Goal: Information Seeking & Learning: Learn about a topic

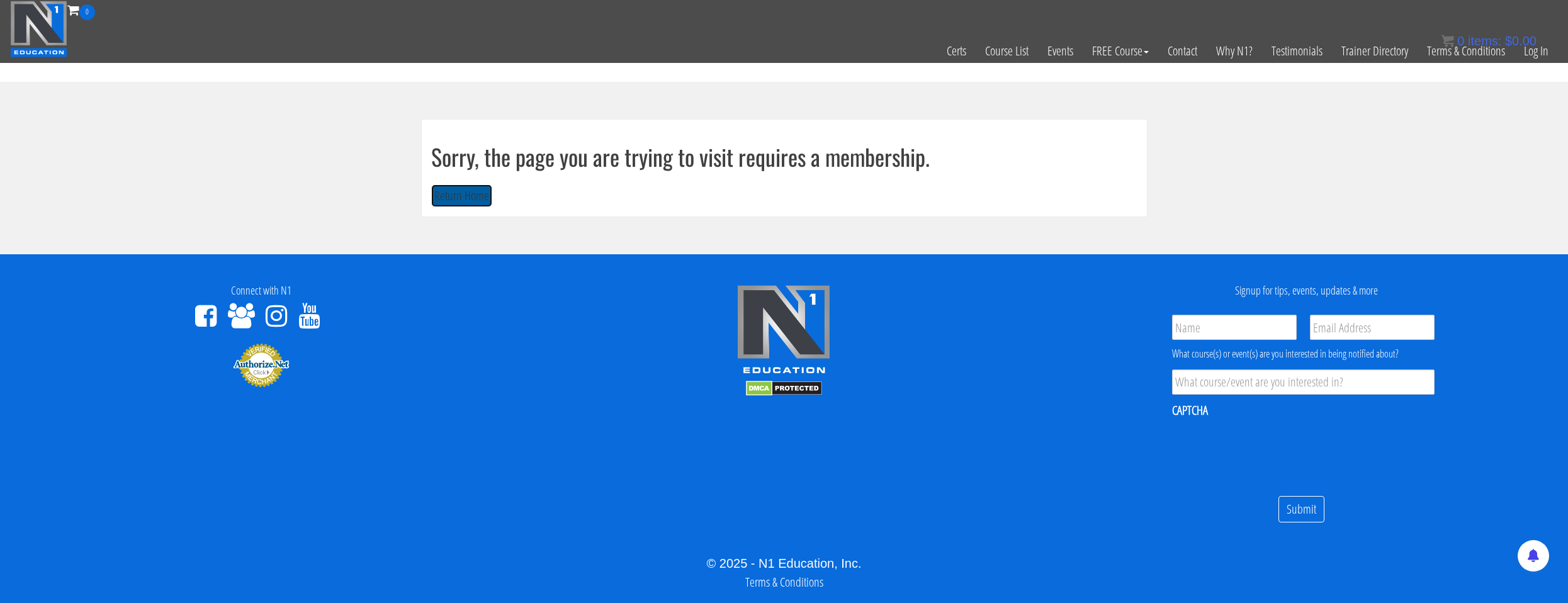
click at [449, 197] on button "Return Home" at bounding box center [462, 196] width 61 height 24
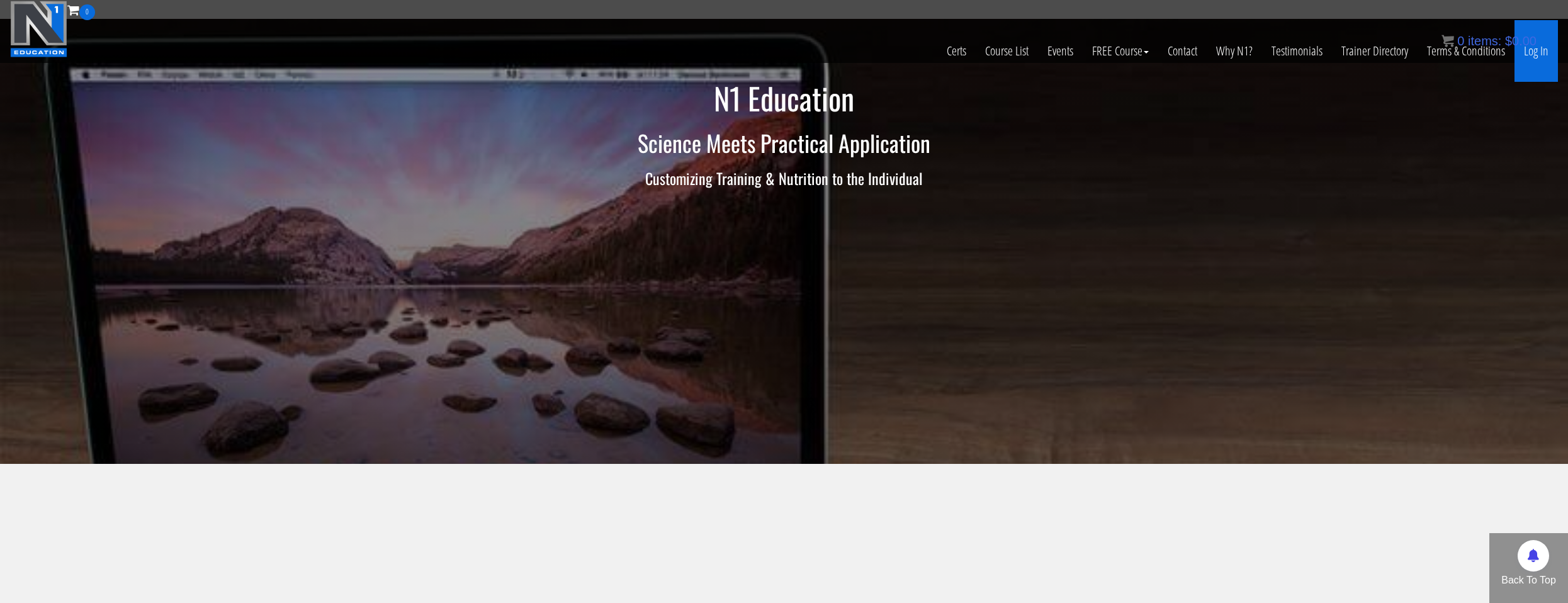
click at [1527, 51] on link "Log In" at bounding box center [1536, 51] width 43 height 62
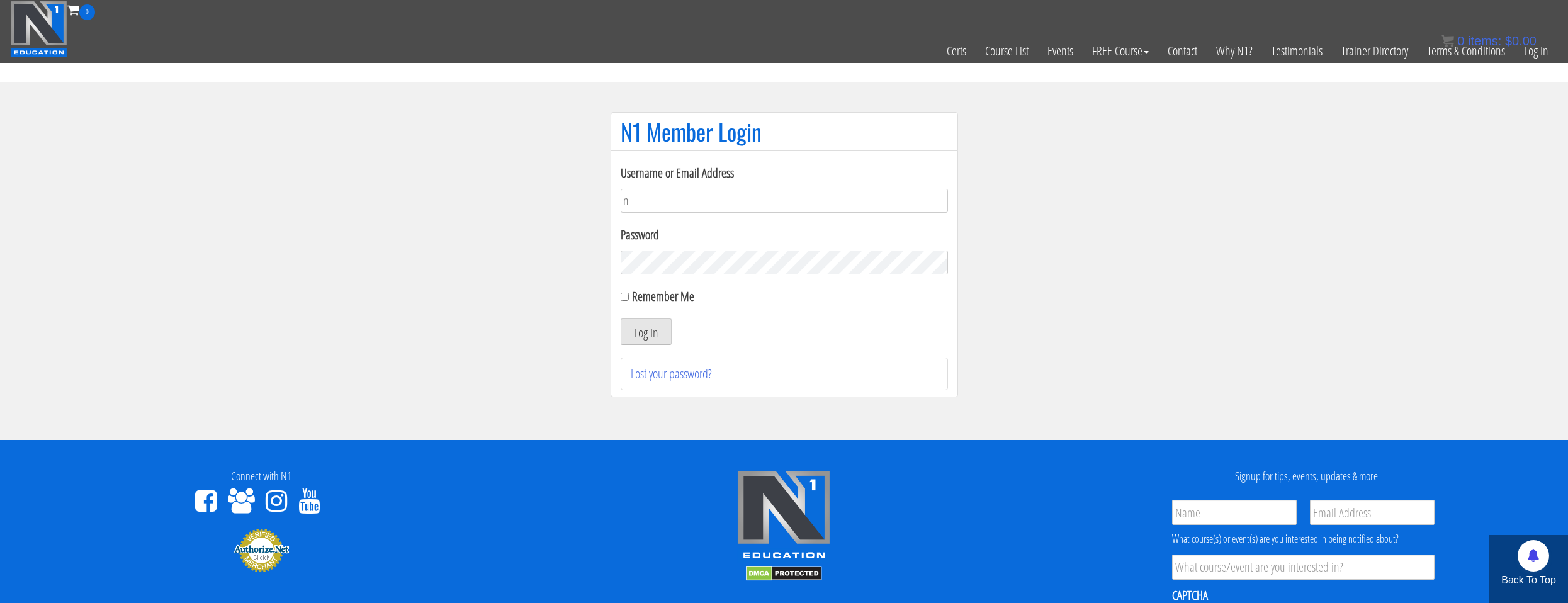
type input "natejb344@hotmail.com"
click at [732, 238] on label "Password" at bounding box center [784, 234] width 327 height 19
click at [731, 279] on form "Username or Email Address natejb344@hotmail.com Password Remember Me Log In" at bounding box center [784, 254] width 327 height 181
click at [623, 296] on input "Remember Me" at bounding box center [625, 296] width 8 height 8
checkbox input "true"
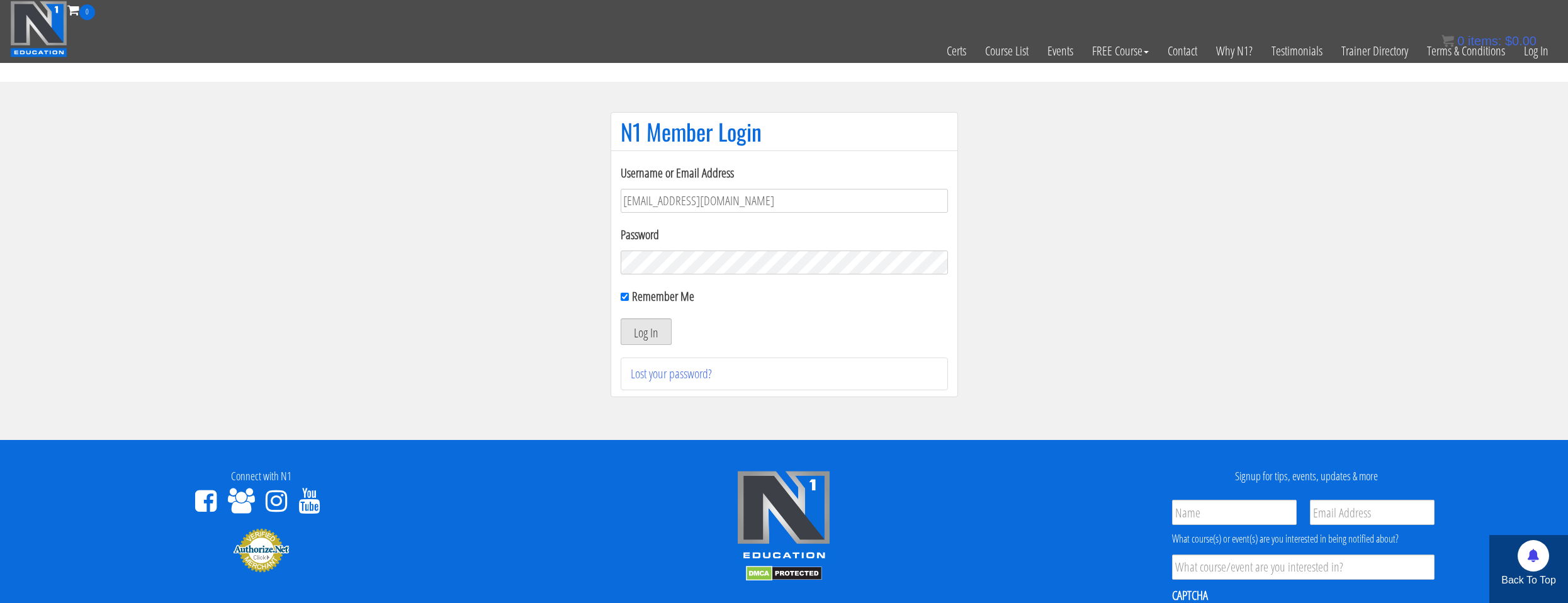
click at [639, 333] on button "Log In" at bounding box center [646, 331] width 51 height 26
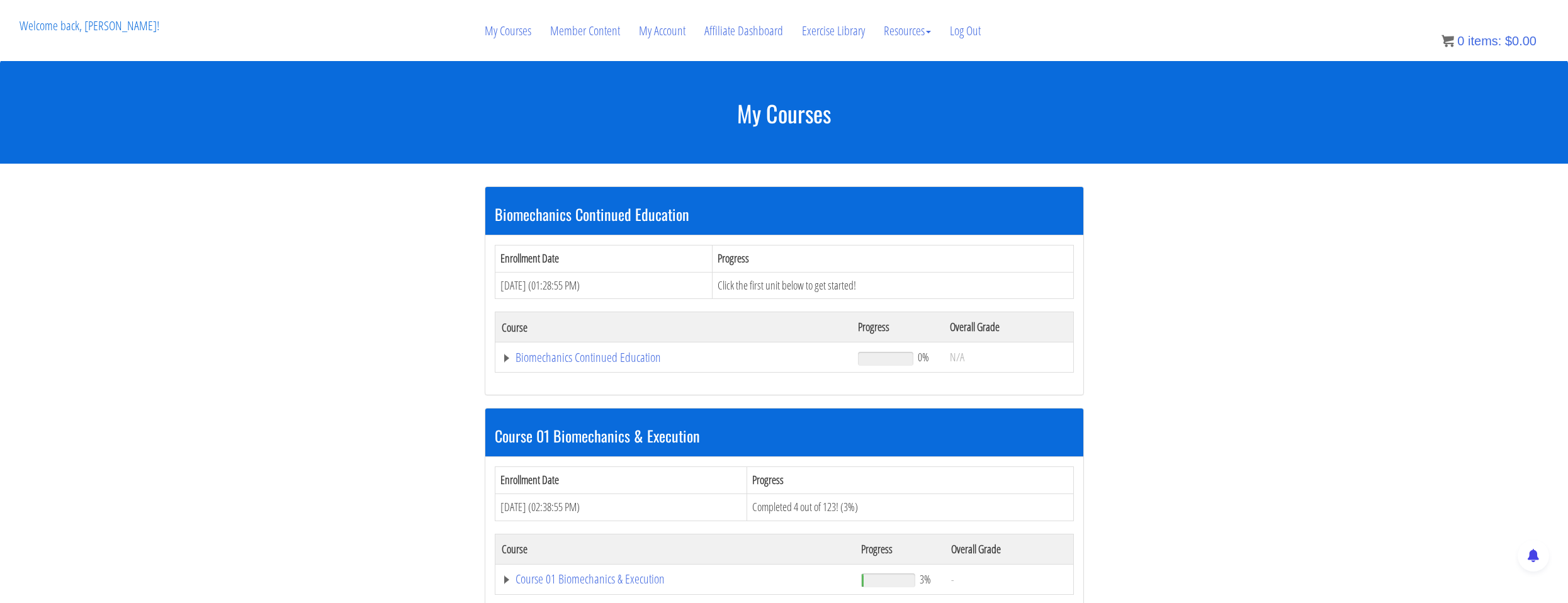
scroll to position [252, 0]
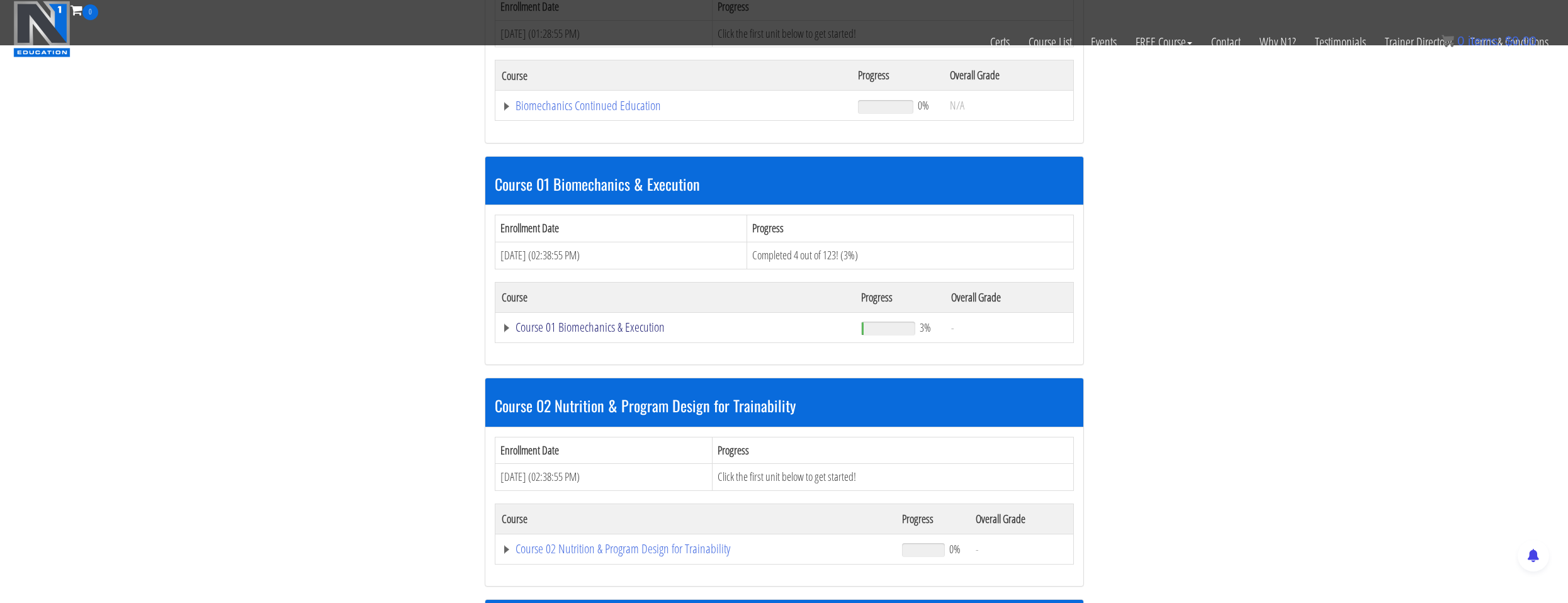
click at [619, 112] on link "Course 01 Biomechanics & Execution" at bounding box center [674, 106] width 344 height 13
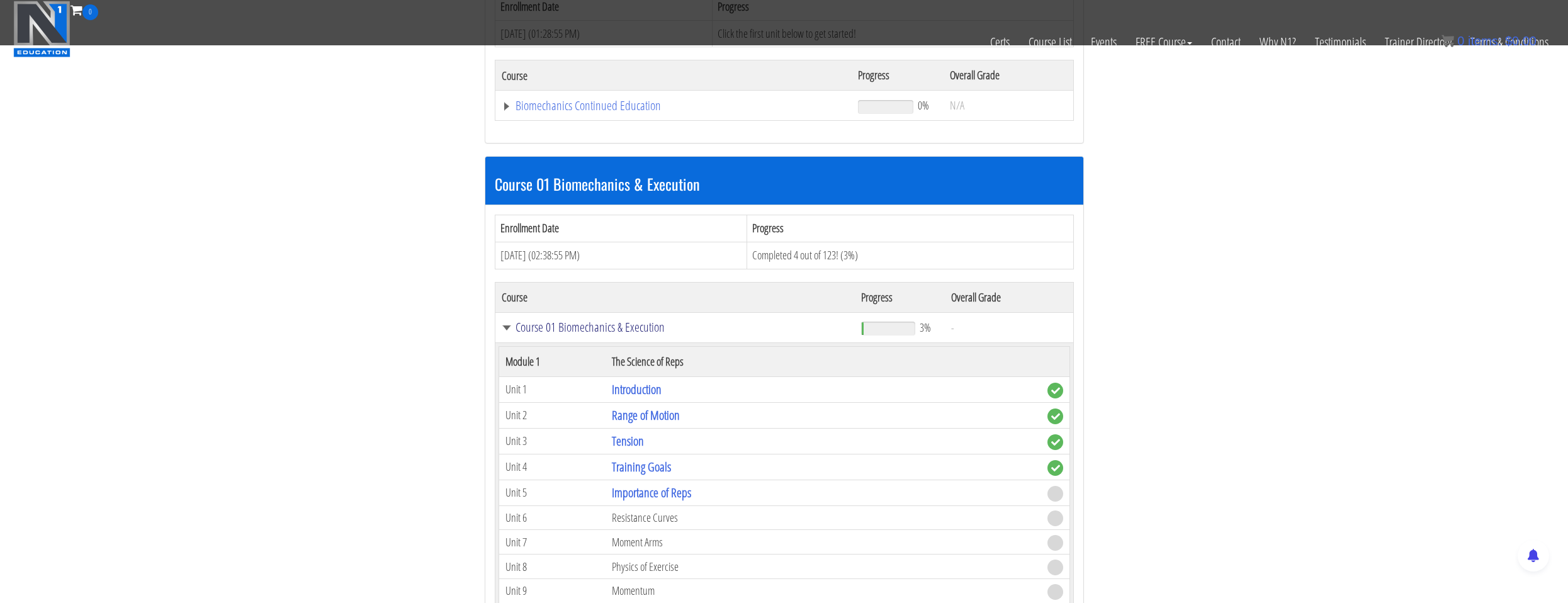
scroll to position [378, 0]
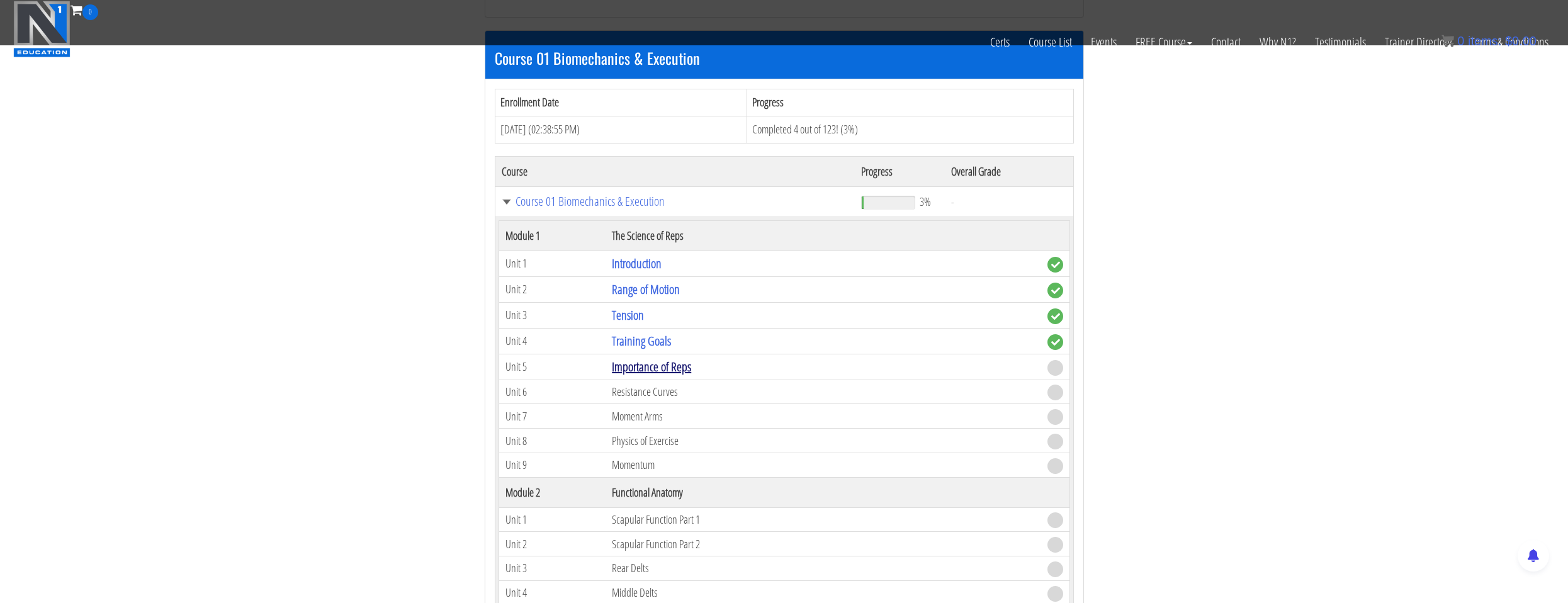
click at [639, 369] on link "Importance of Reps" at bounding box center [652, 367] width 80 height 17
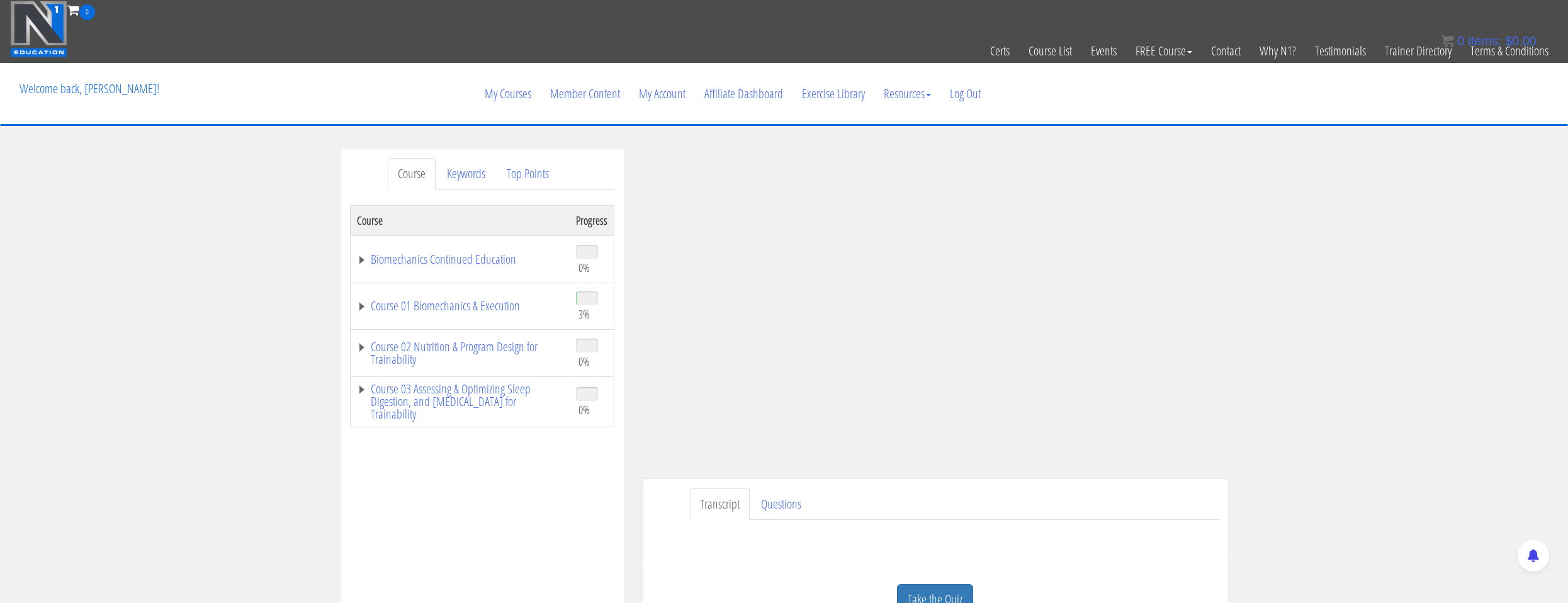
click at [1111, 490] on ul "Transcript Questions" at bounding box center [954, 505] width 529 height 32
click at [358, 302] on link "Course 01 Biomechanics & Execution" at bounding box center [460, 306] width 206 height 13
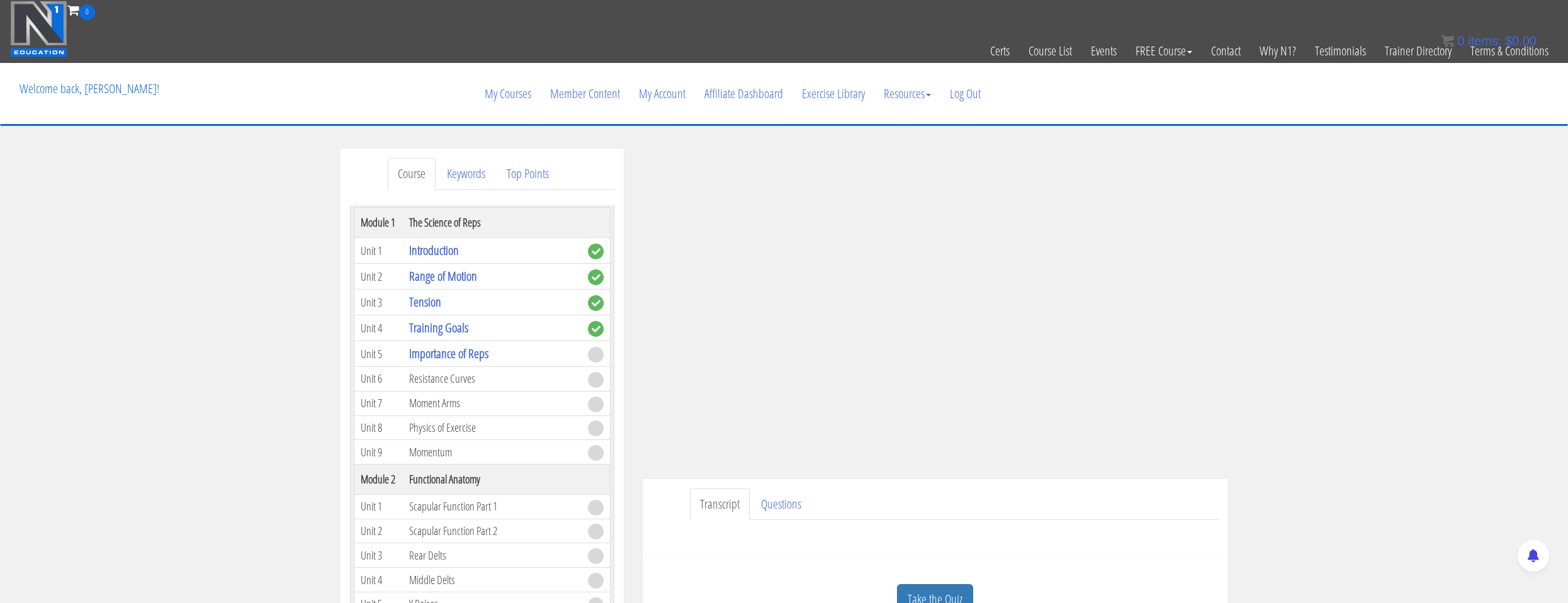
scroll to position [126, 0]
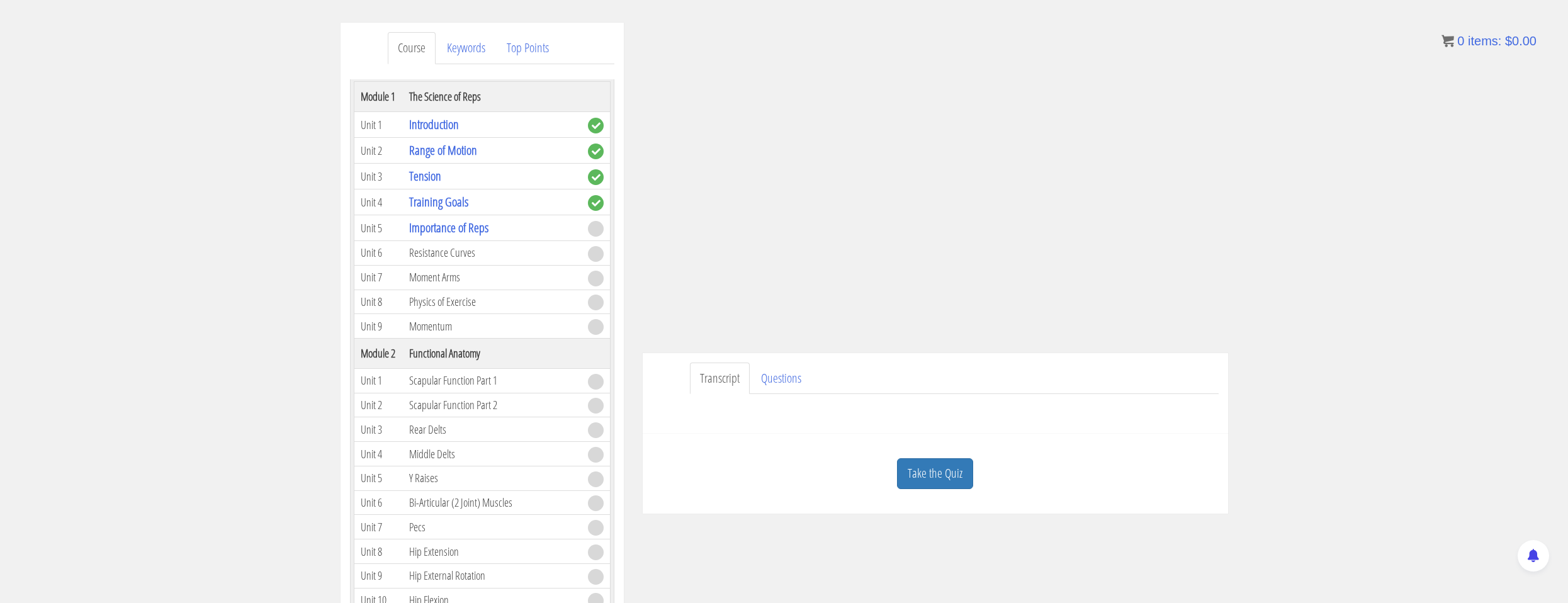
drag, startPoint x: 941, startPoint y: 486, endPoint x: 969, endPoint y: 431, distance: 61.7
click at [939, 490] on div "Take the Quiz" at bounding box center [935, 474] width 567 height 61
click at [943, 474] on link "Take the Quiz" at bounding box center [935, 474] width 76 height 31
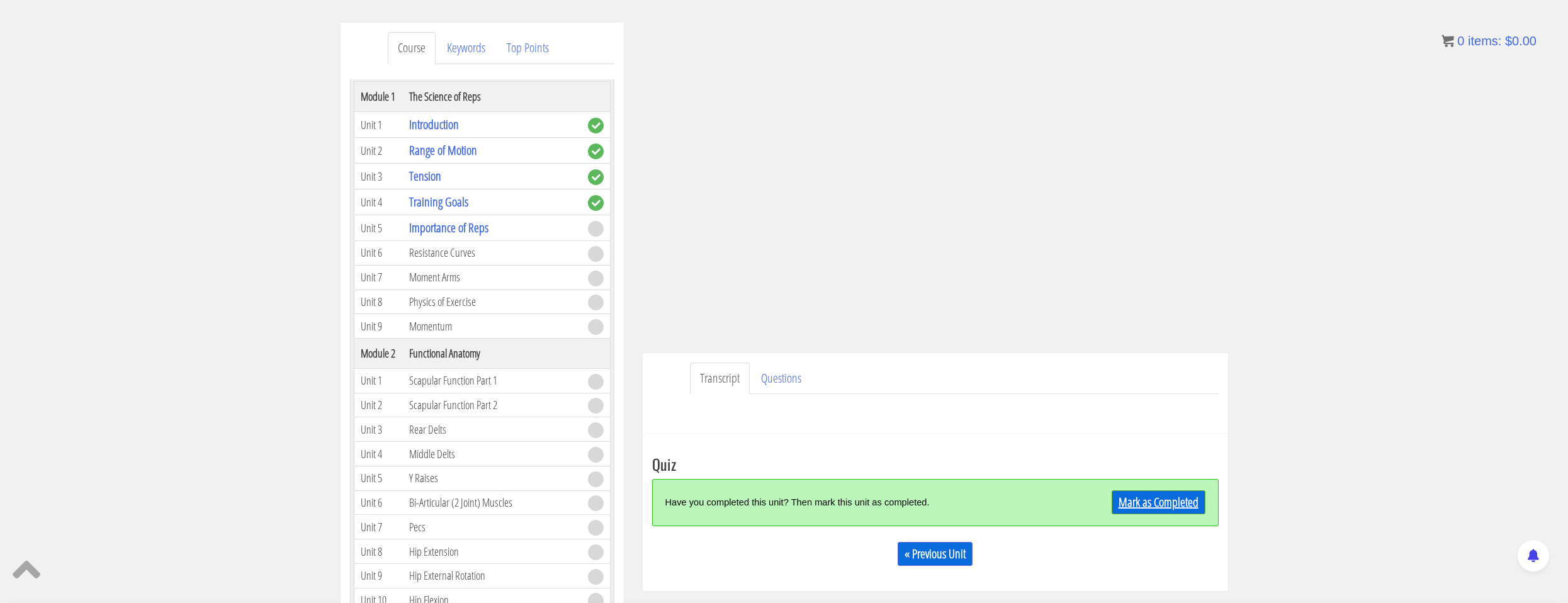
click at [1115, 509] on link "Mark as Completed" at bounding box center [1158, 503] width 94 height 24
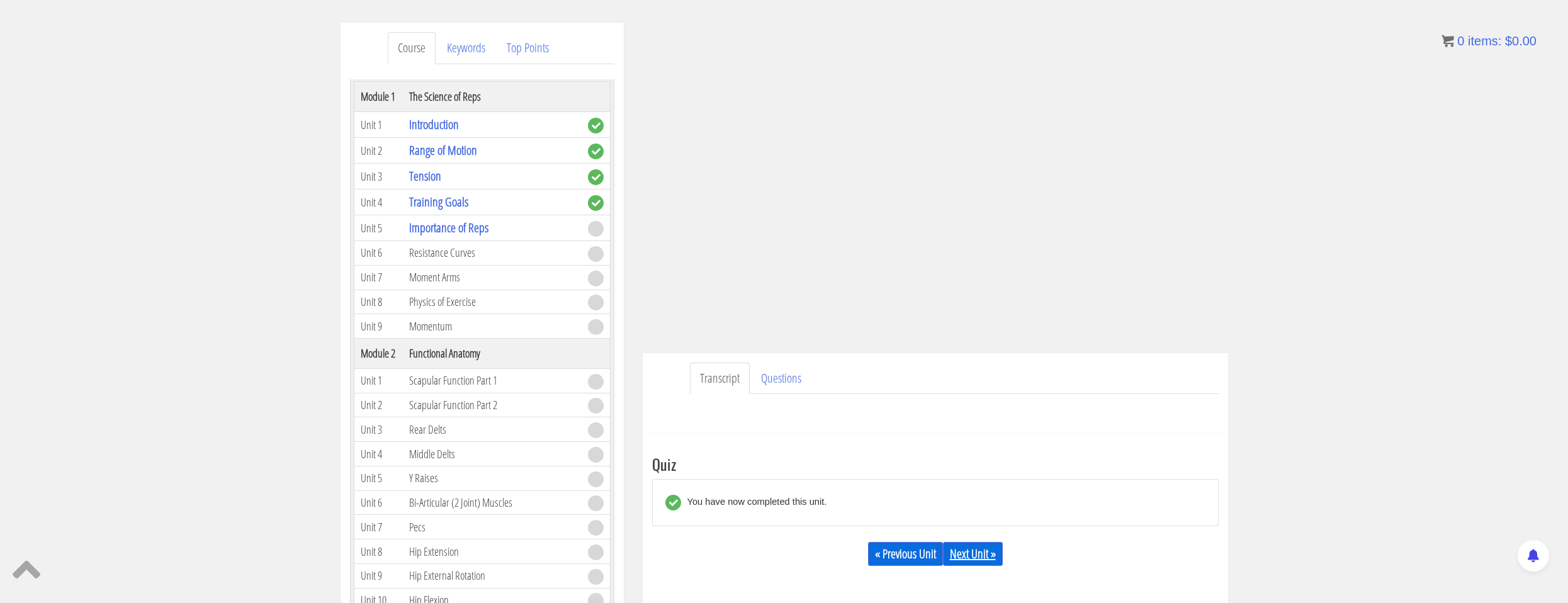
click at [983, 550] on link "Next Unit »" at bounding box center [973, 554] width 60 height 24
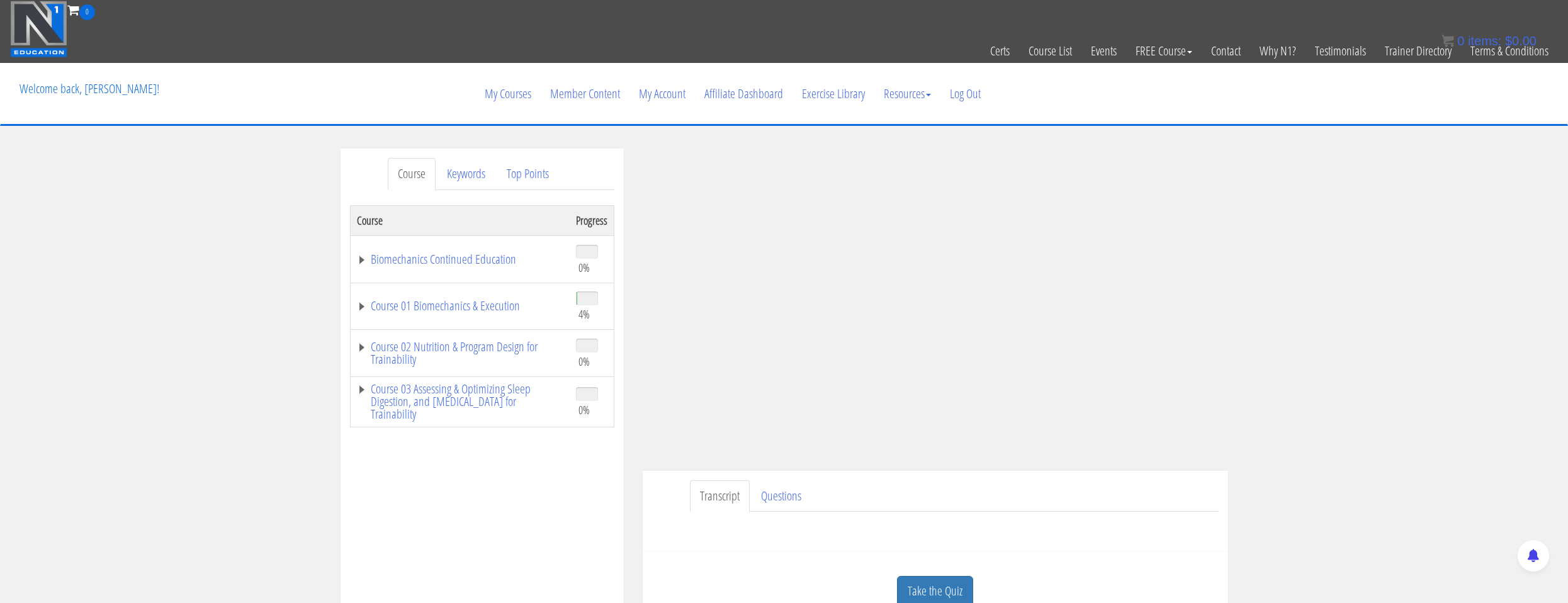
scroll to position [126, 0]
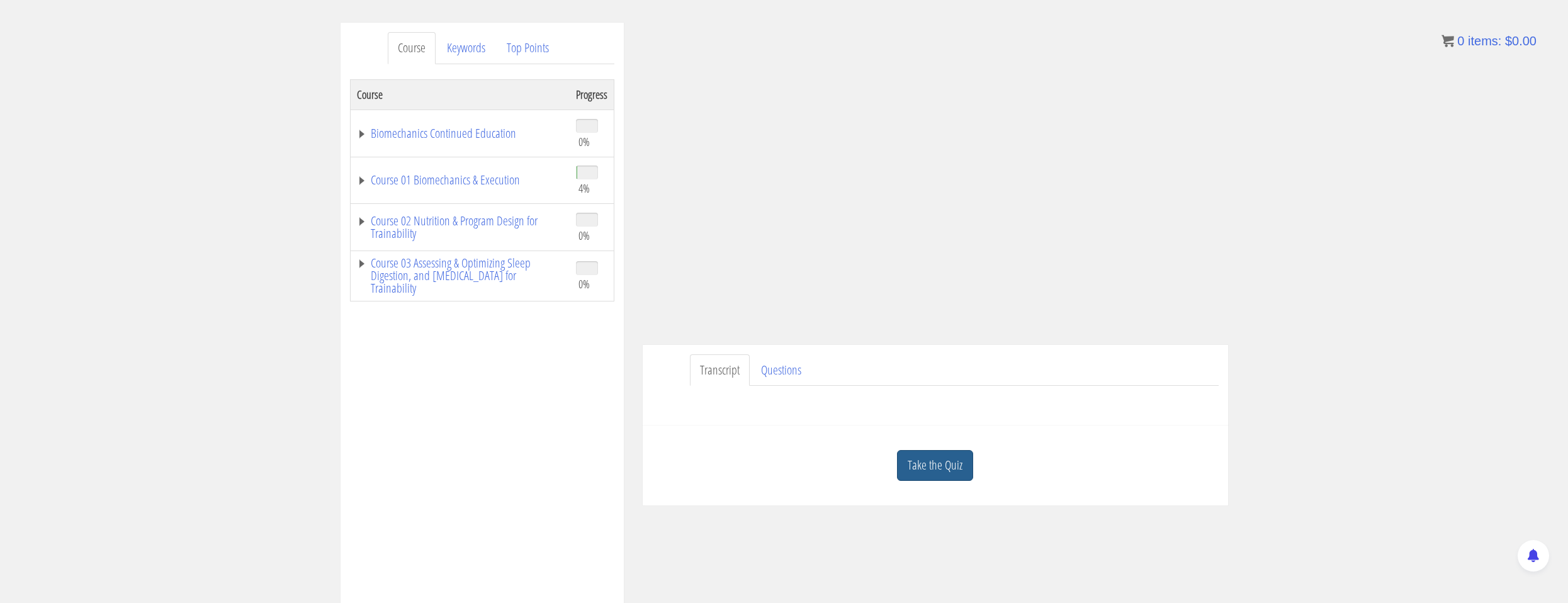
click at [955, 468] on link "Take the Quiz" at bounding box center [935, 466] width 76 height 31
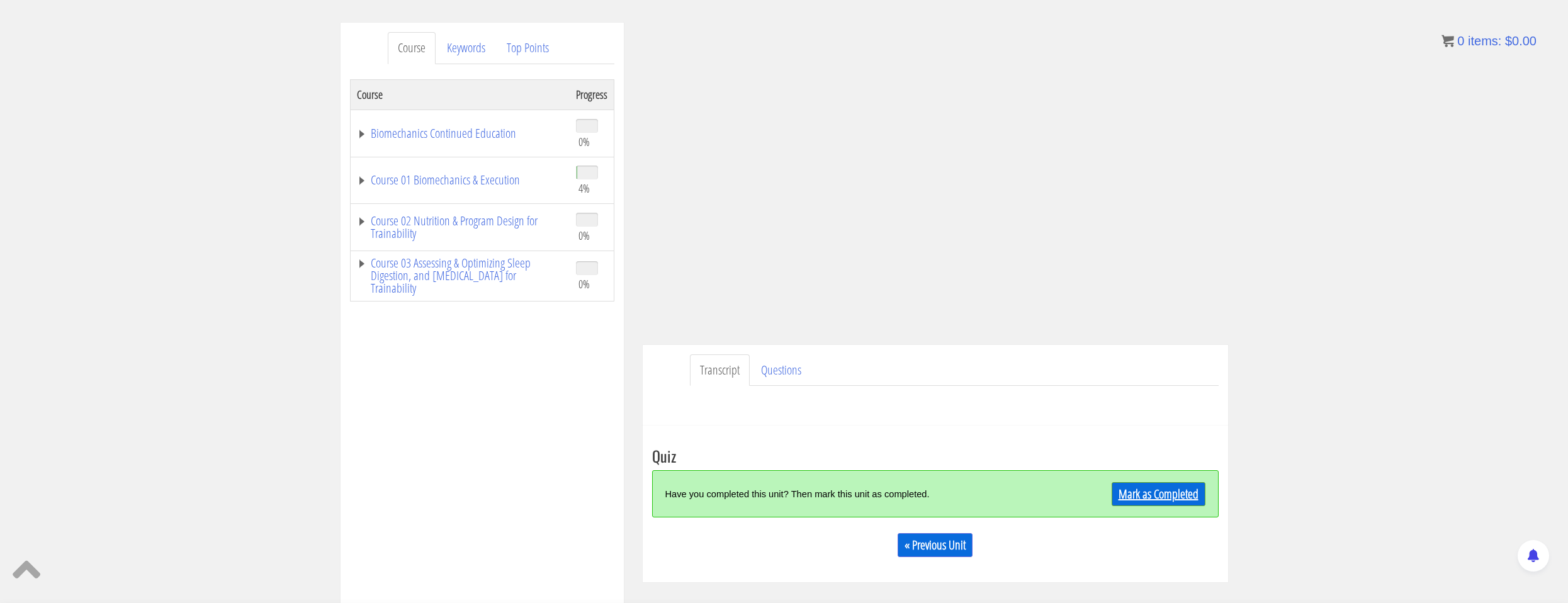
click at [1168, 499] on link "Mark as Completed" at bounding box center [1158, 495] width 94 height 24
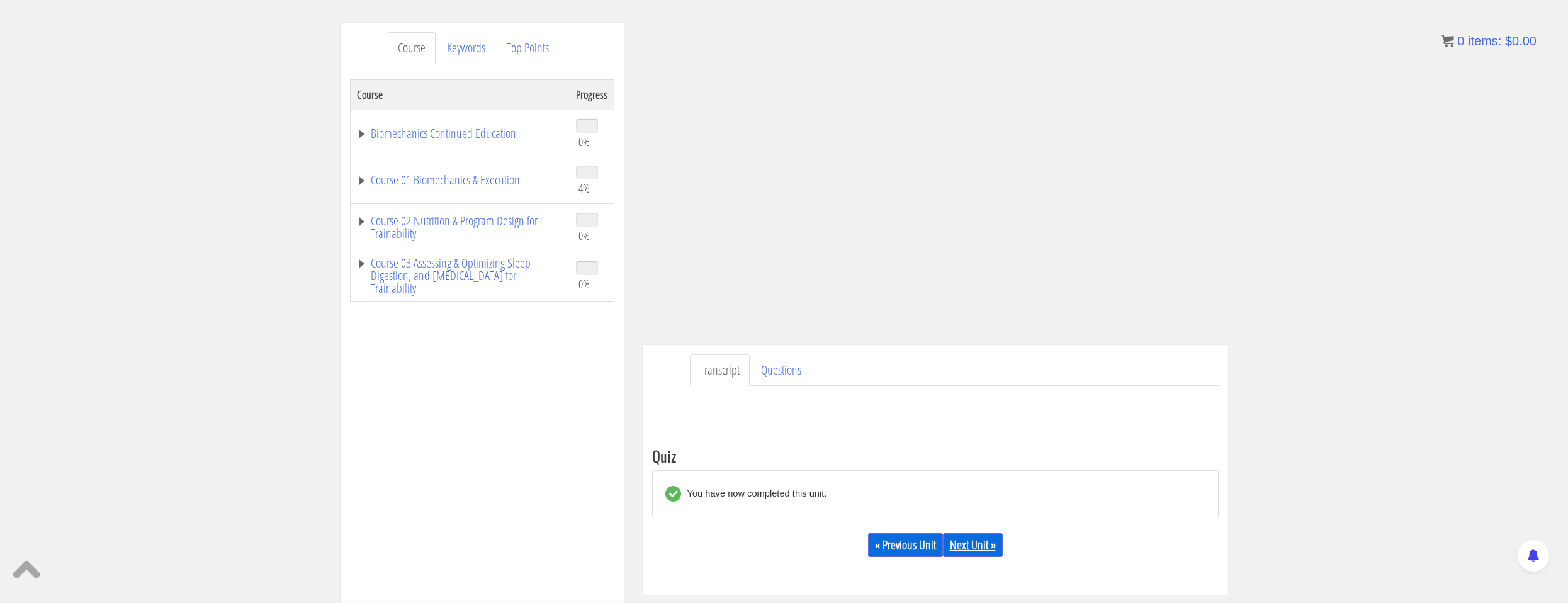
click at [959, 538] on link "Next Unit »" at bounding box center [973, 545] width 60 height 24
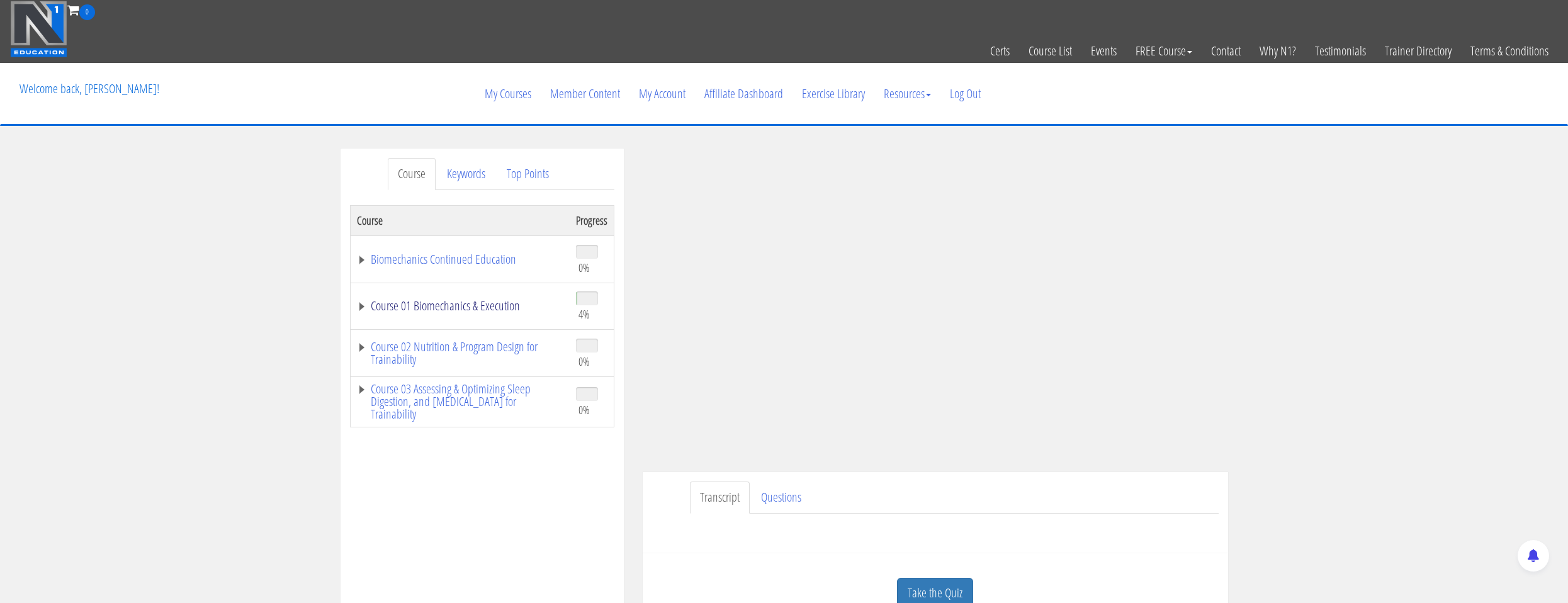
click at [484, 305] on link "Course 01 Biomechanics & Execution" at bounding box center [460, 306] width 206 height 13
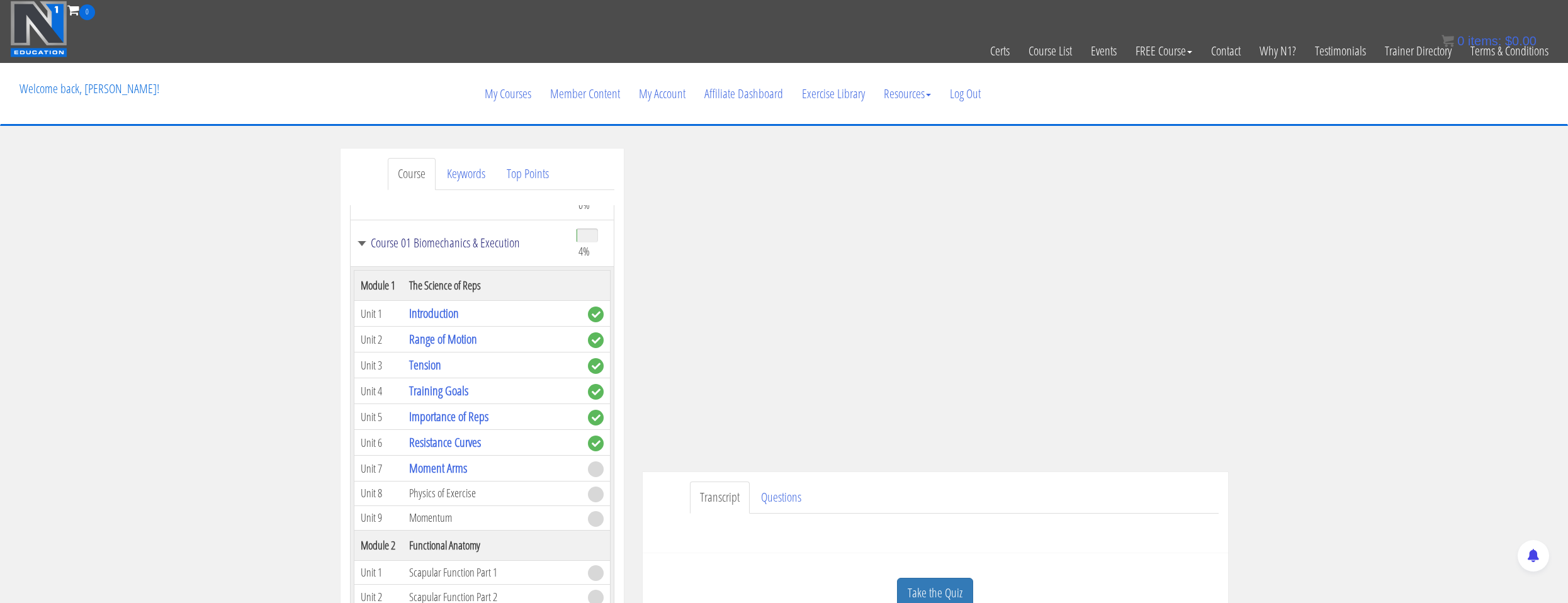
scroll to position [126, 0]
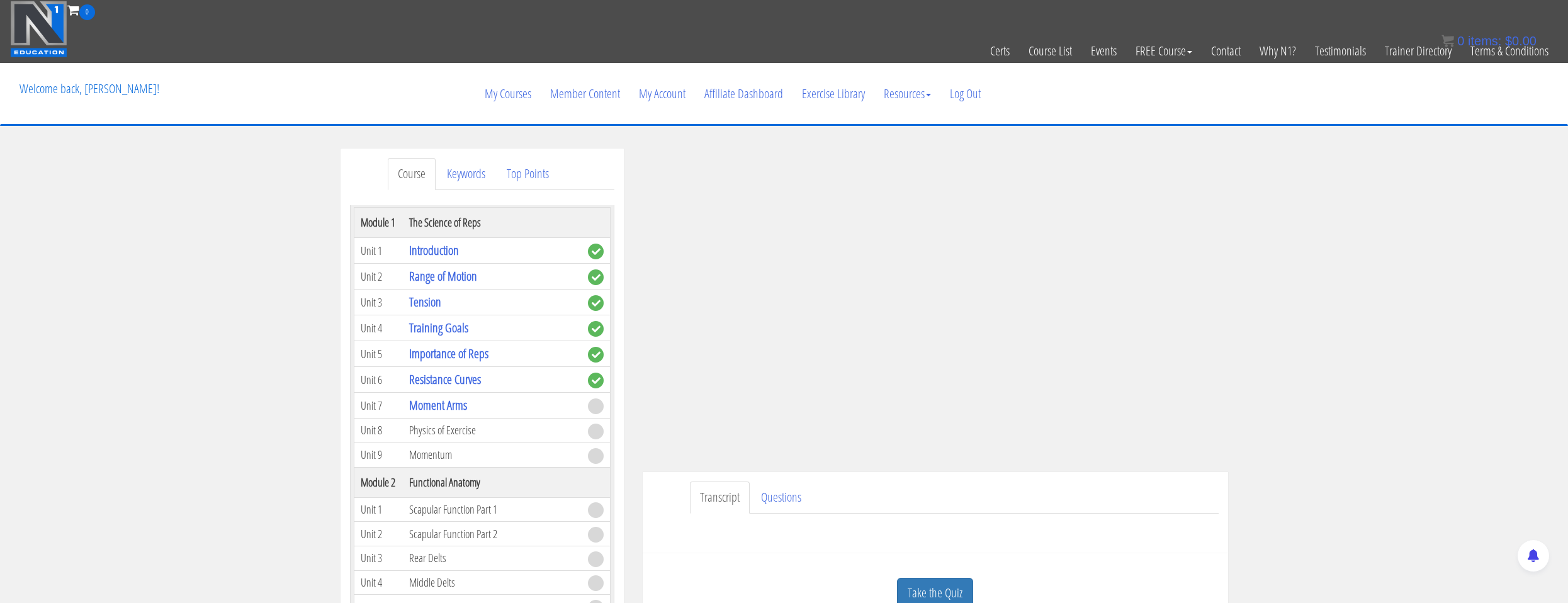
click at [954, 497] on ul "Transcript Questions" at bounding box center [954, 498] width 529 height 32
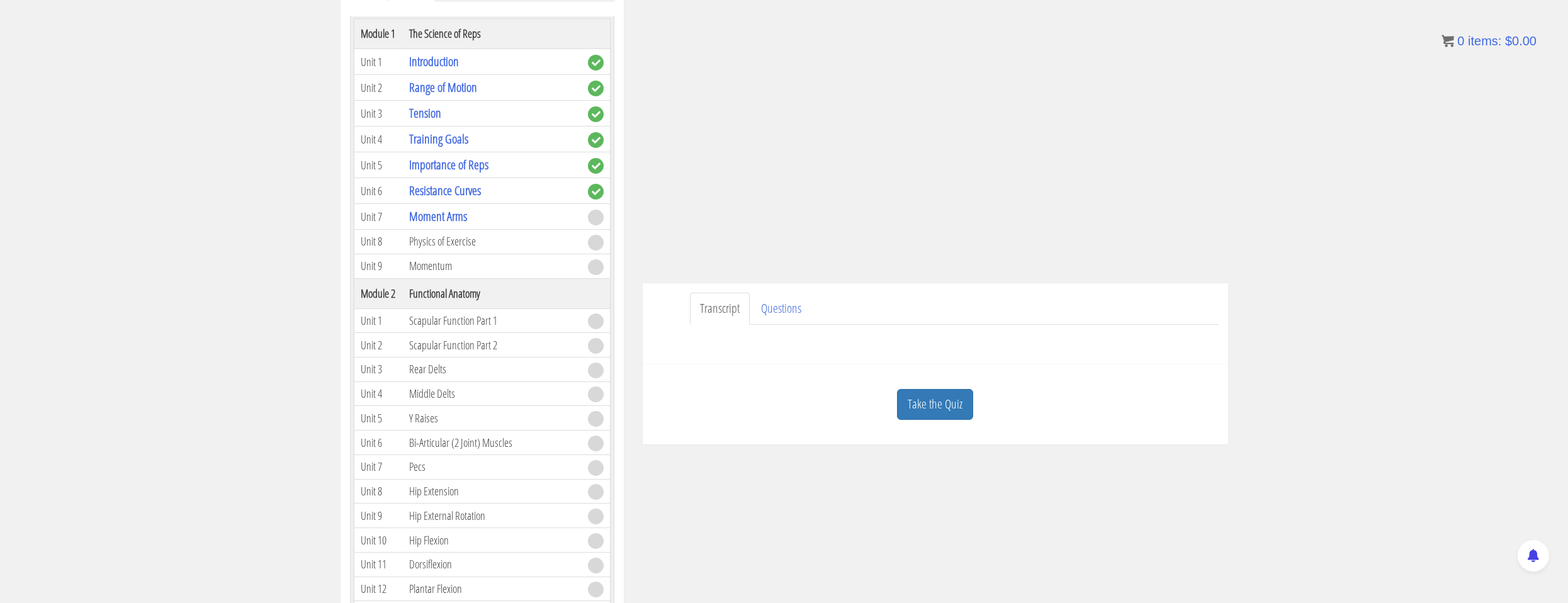
scroll to position [63, 0]
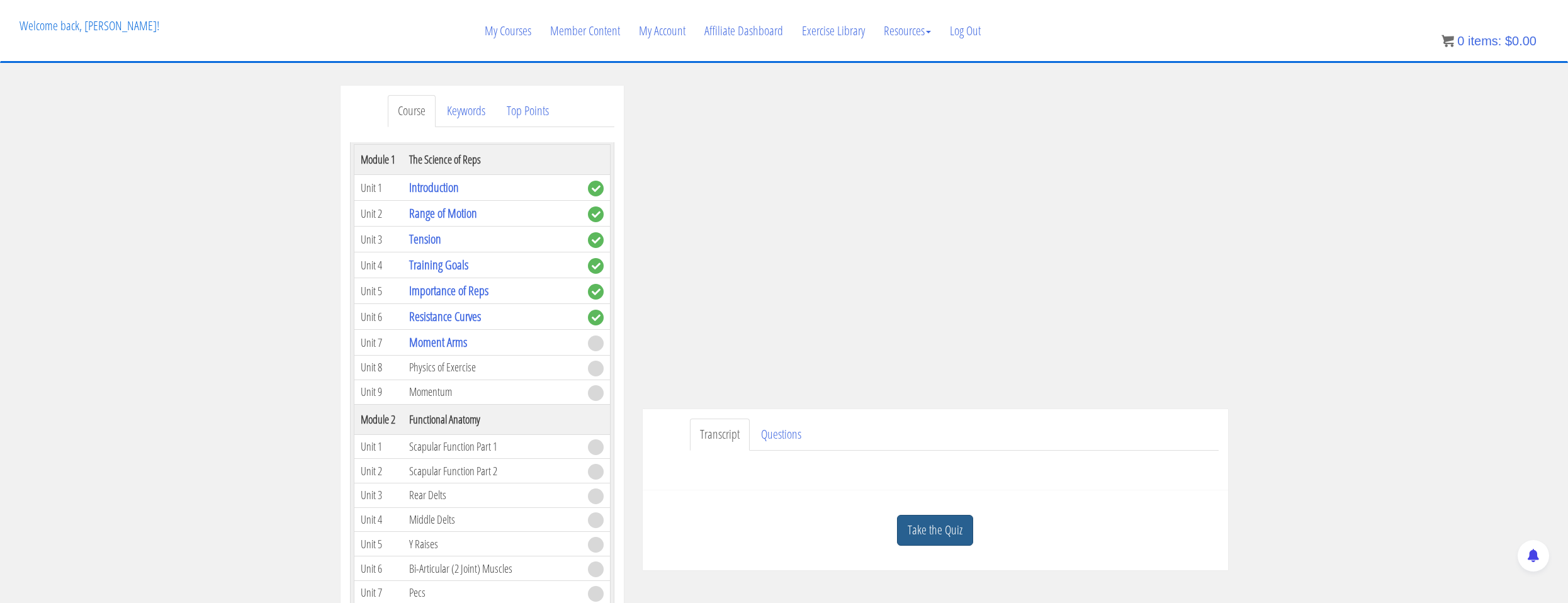
click at [944, 532] on link "Take the Quiz" at bounding box center [935, 530] width 76 height 31
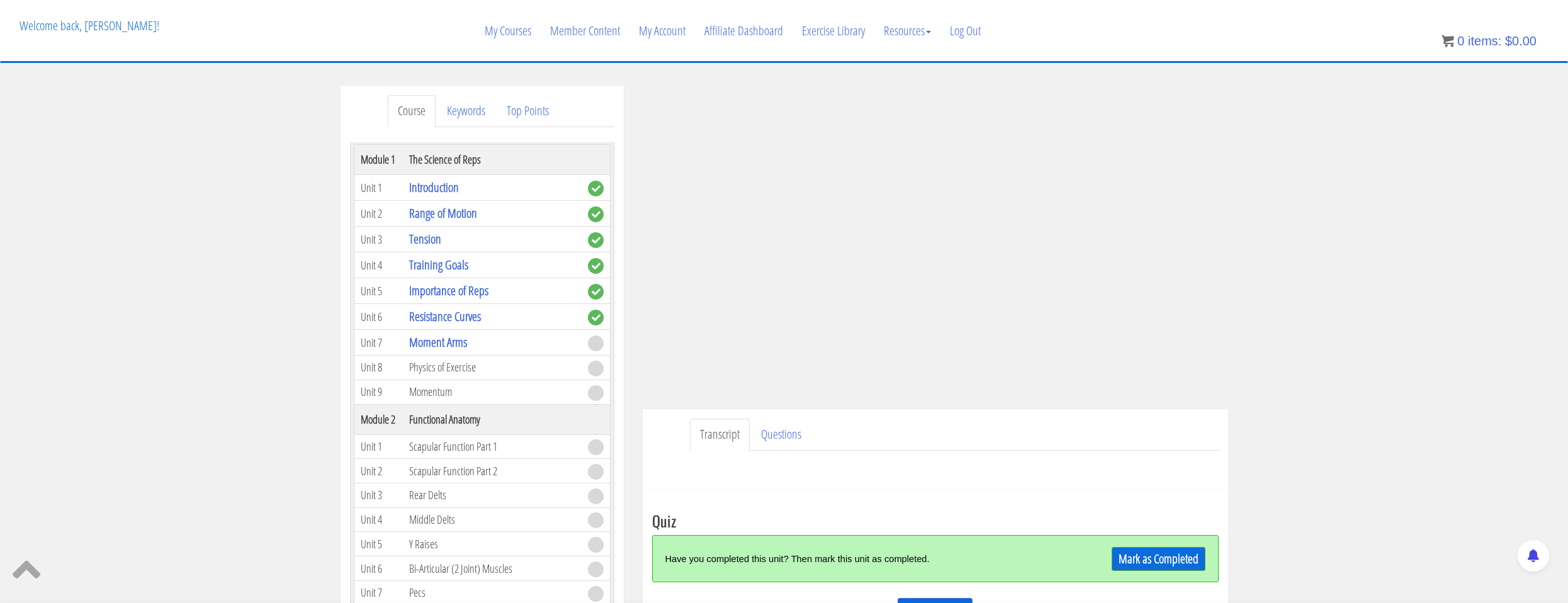
scroll to position [126, 0]
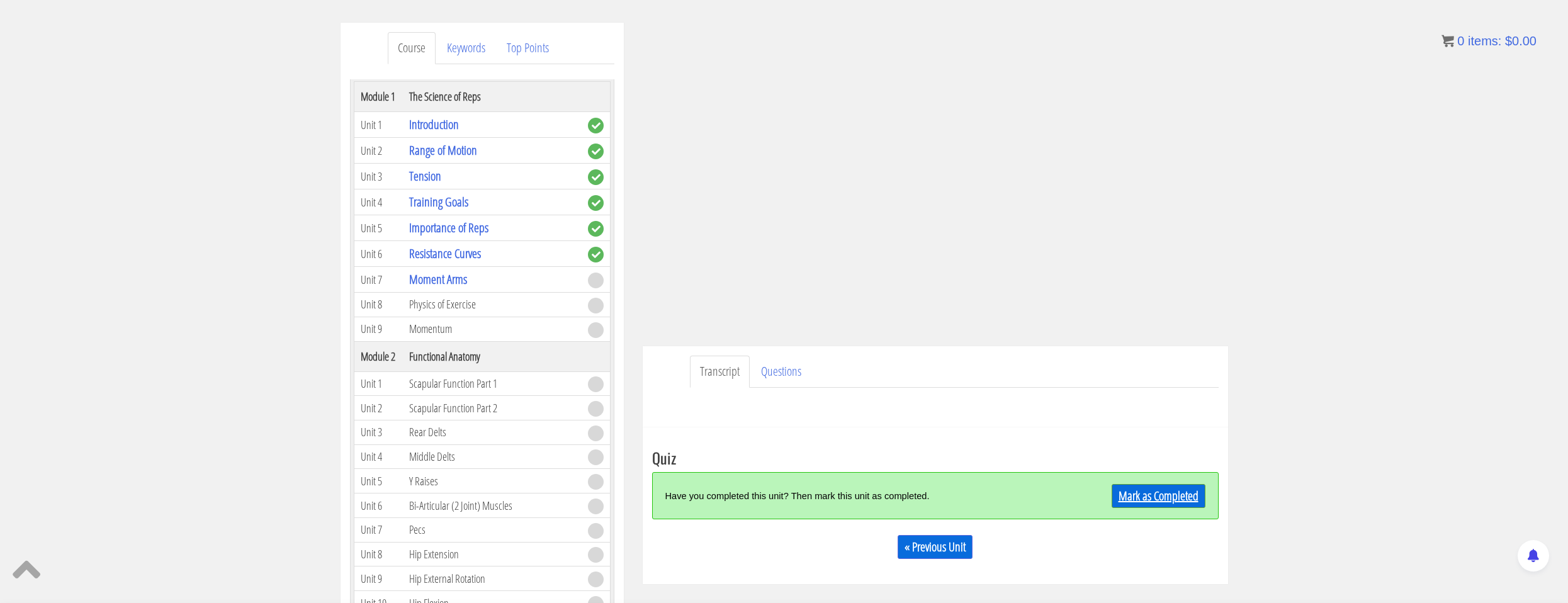
click at [1148, 501] on link "Mark as Completed" at bounding box center [1158, 497] width 94 height 24
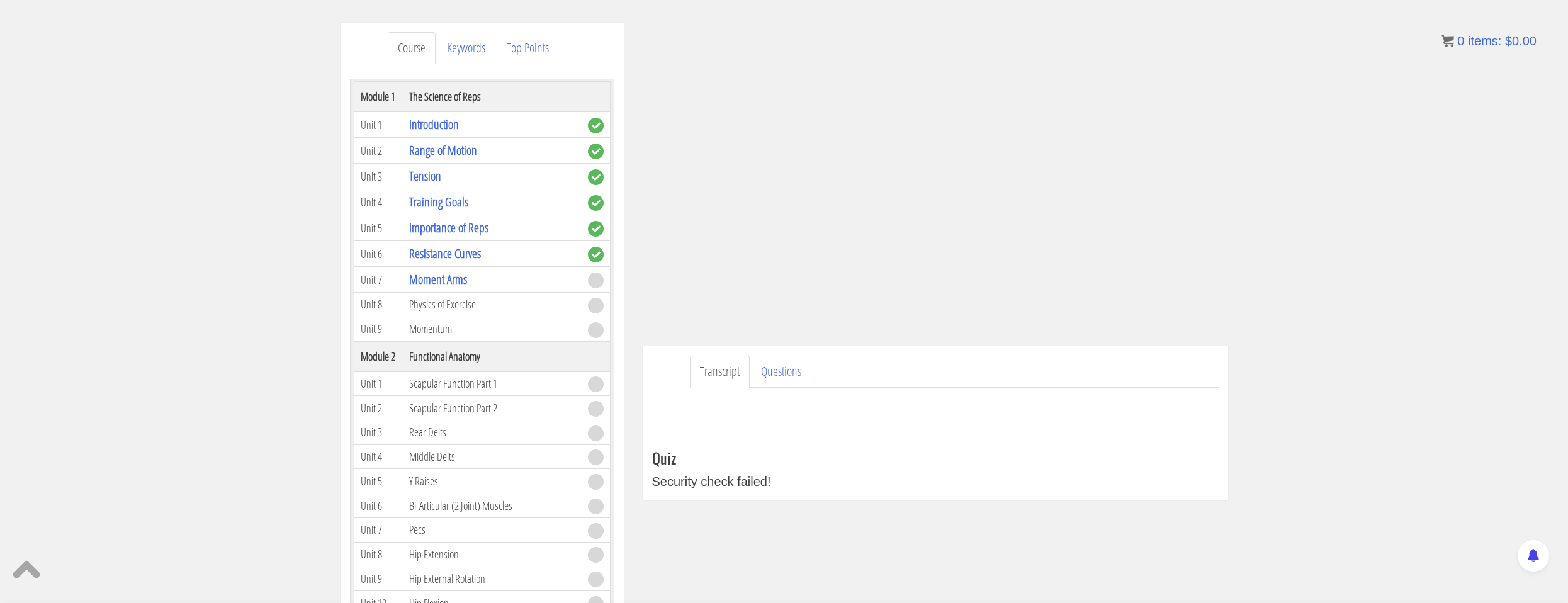
click at [768, 474] on div "Security check failed!" at bounding box center [935, 482] width 567 height 19
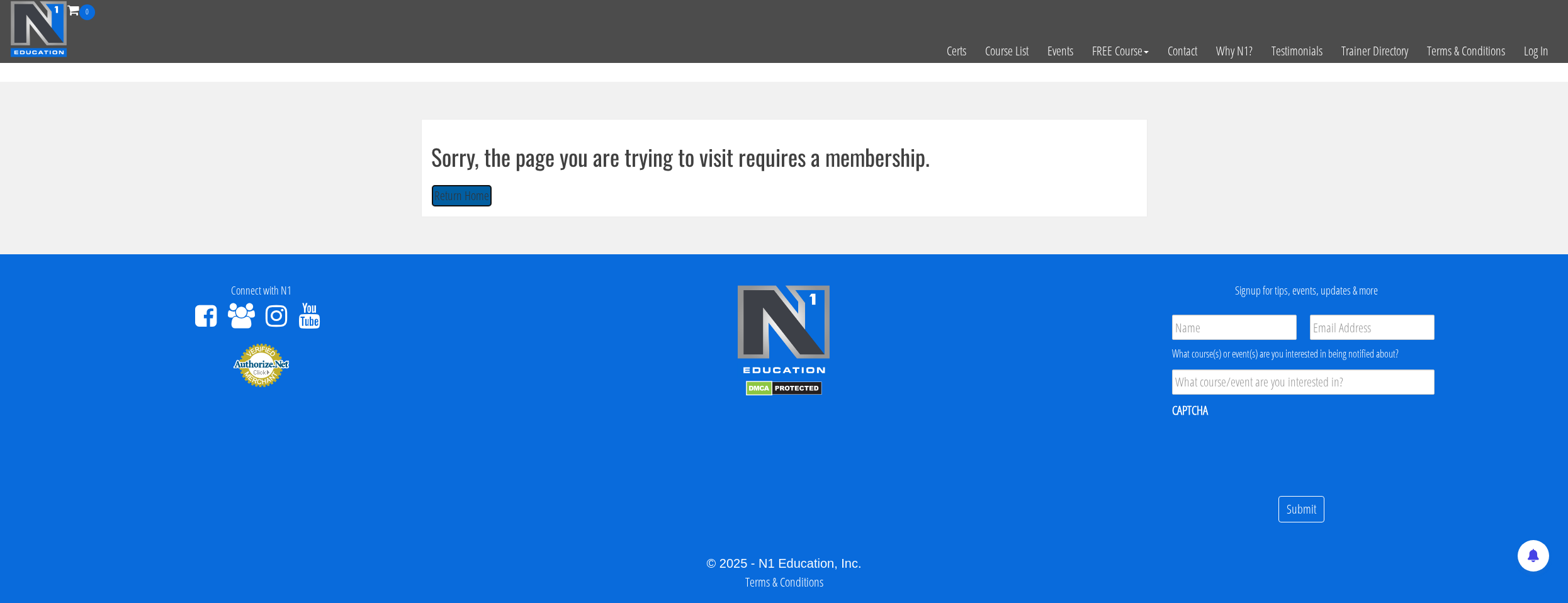
click at [463, 206] on button "Return Home" at bounding box center [462, 196] width 61 height 24
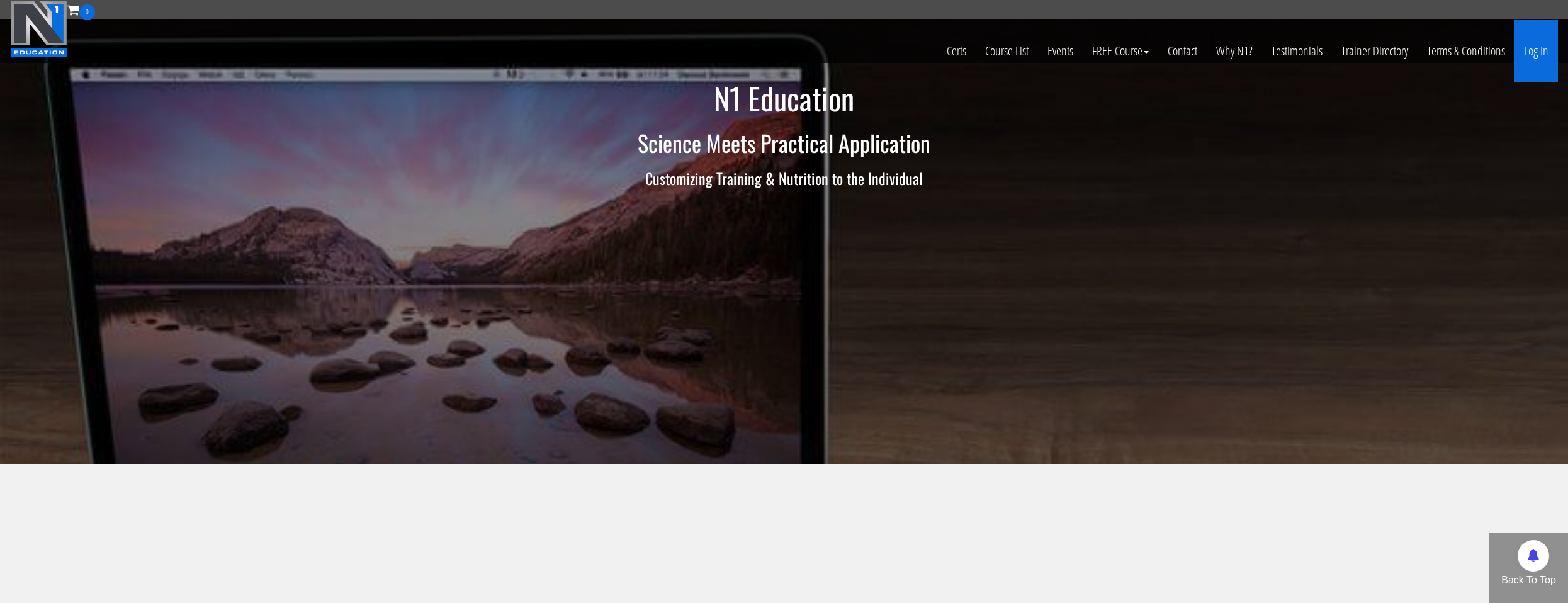
click at [1527, 55] on link "Log In" at bounding box center [1536, 51] width 43 height 62
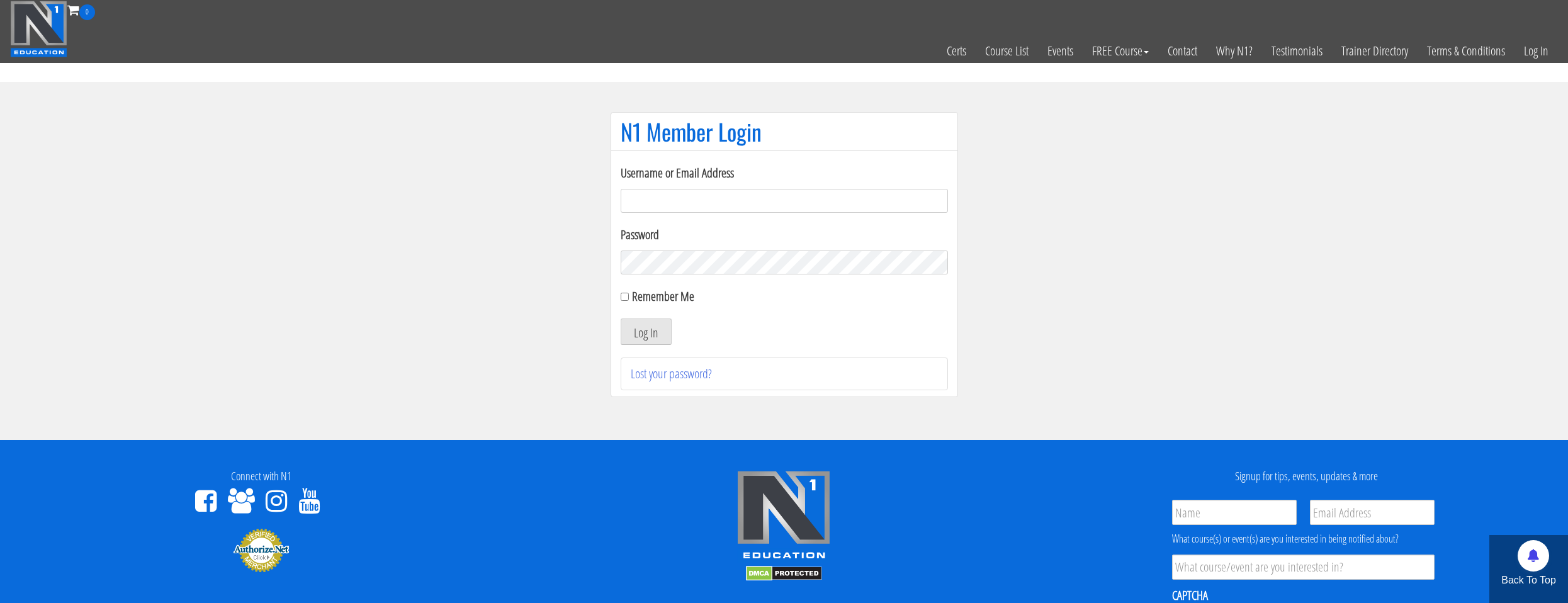
drag, startPoint x: 667, startPoint y: 205, endPoint x: 669, endPoint y: 214, distance: 9.2
click at [667, 208] on input "Username or Email Address" at bounding box center [784, 201] width 327 height 24
type input "[EMAIL_ADDRESS][DOMAIN_NAME]"
click at [705, 252] on div "Password" at bounding box center [784, 249] width 327 height 49
click at [630, 300] on div "Remember Me" at bounding box center [784, 296] width 327 height 19
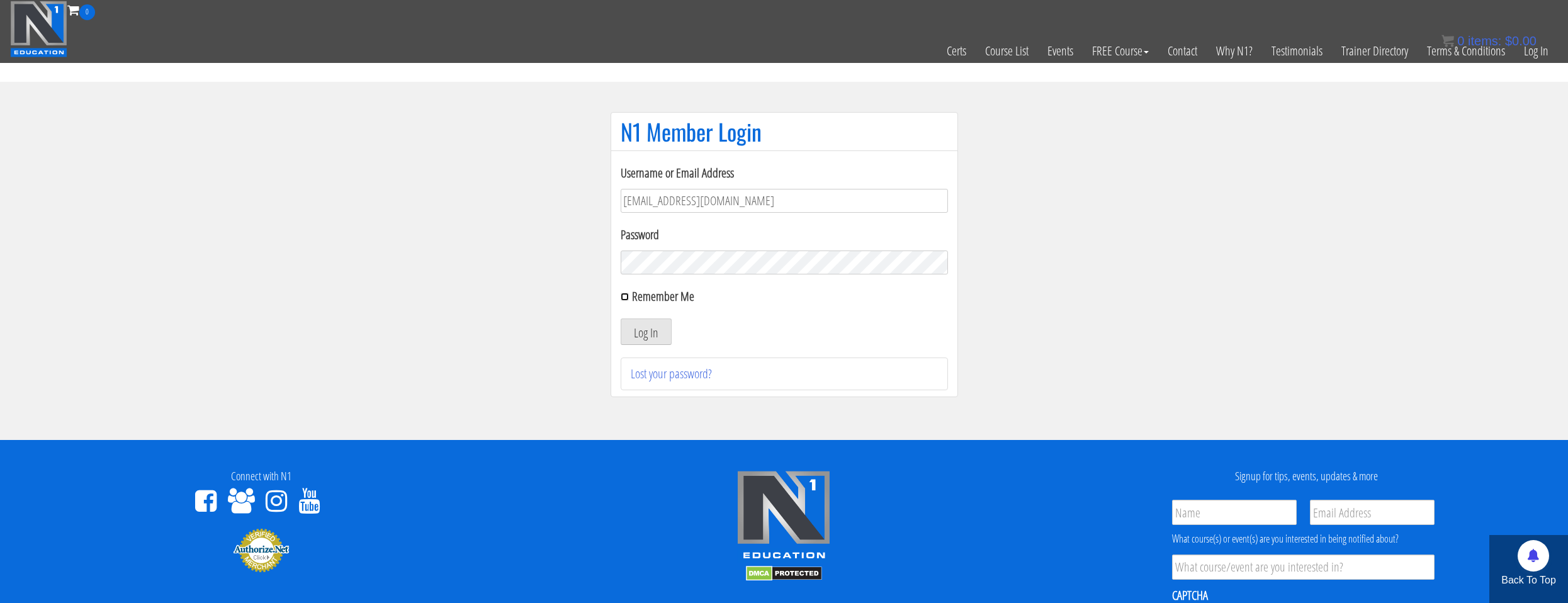
click at [624, 299] on input "Remember Me" at bounding box center [625, 296] width 8 height 8
checkbox input "true"
click at [633, 324] on button "Log In" at bounding box center [646, 331] width 51 height 26
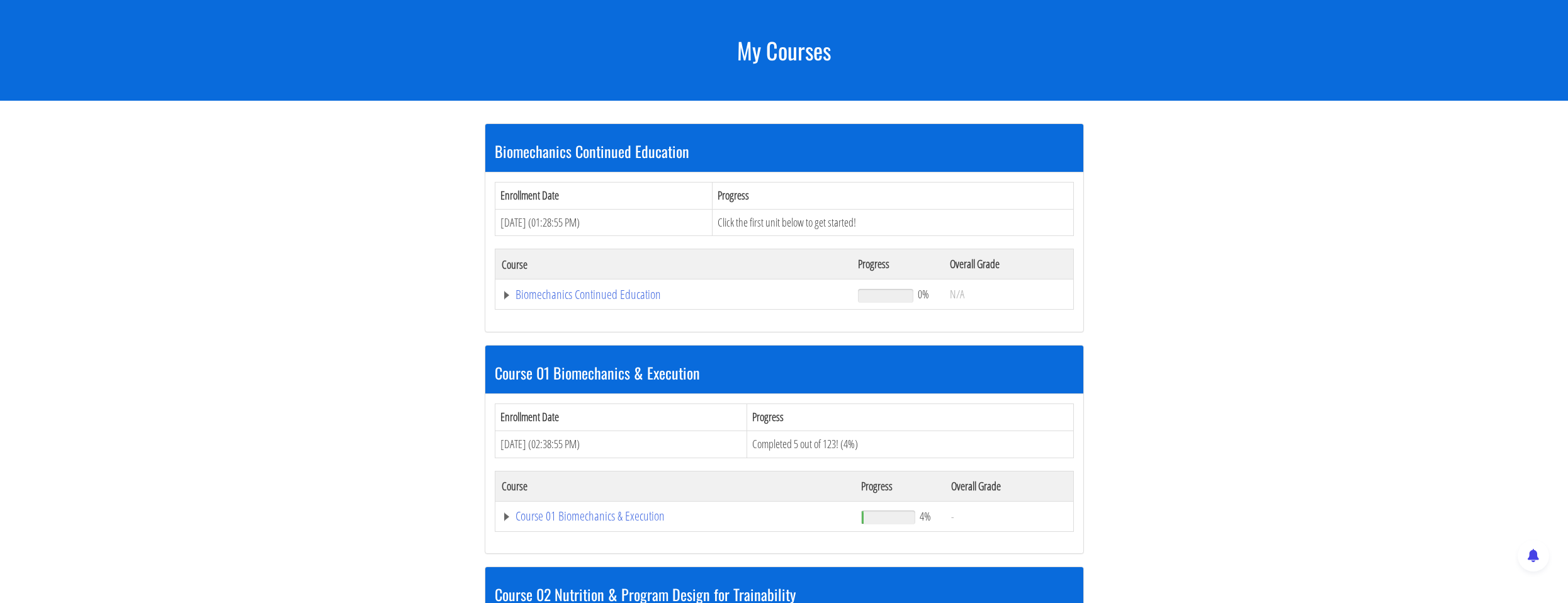
scroll to position [189, 0]
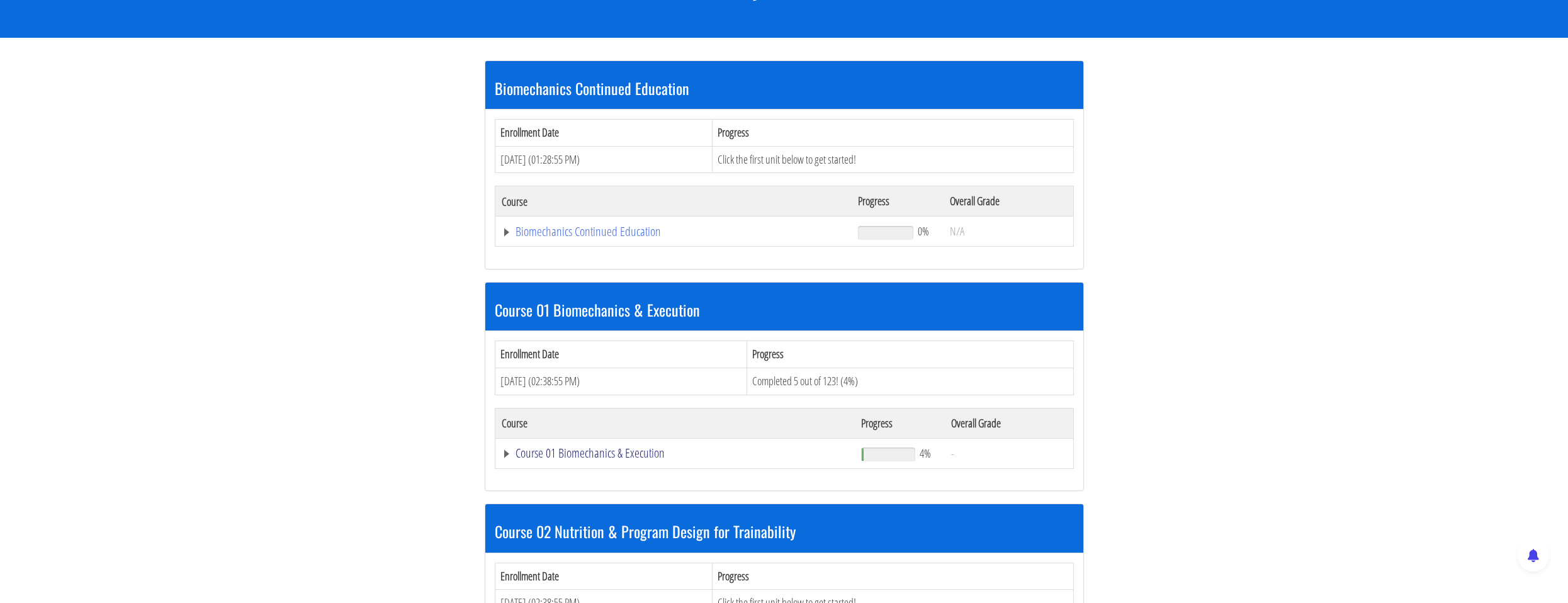
click at [608, 238] on link "Course 01 Biomechanics & Execution" at bounding box center [674, 231] width 344 height 13
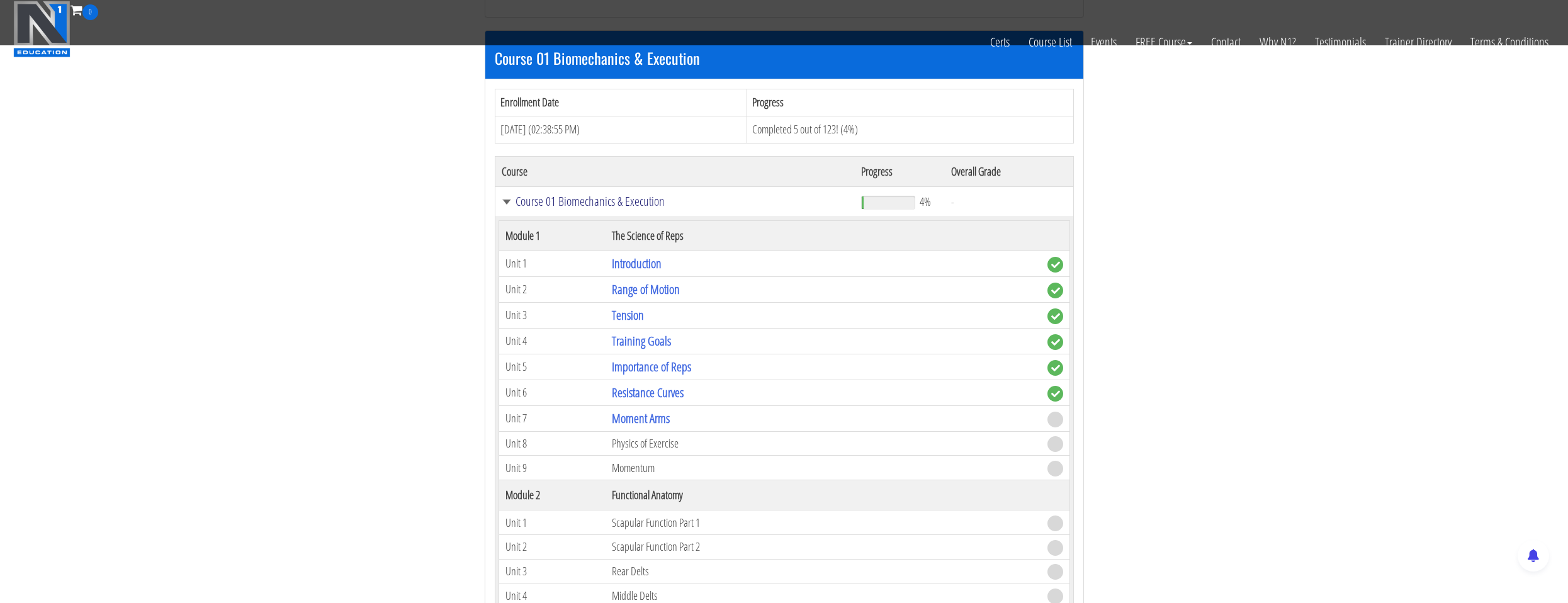
scroll to position [441, 0]
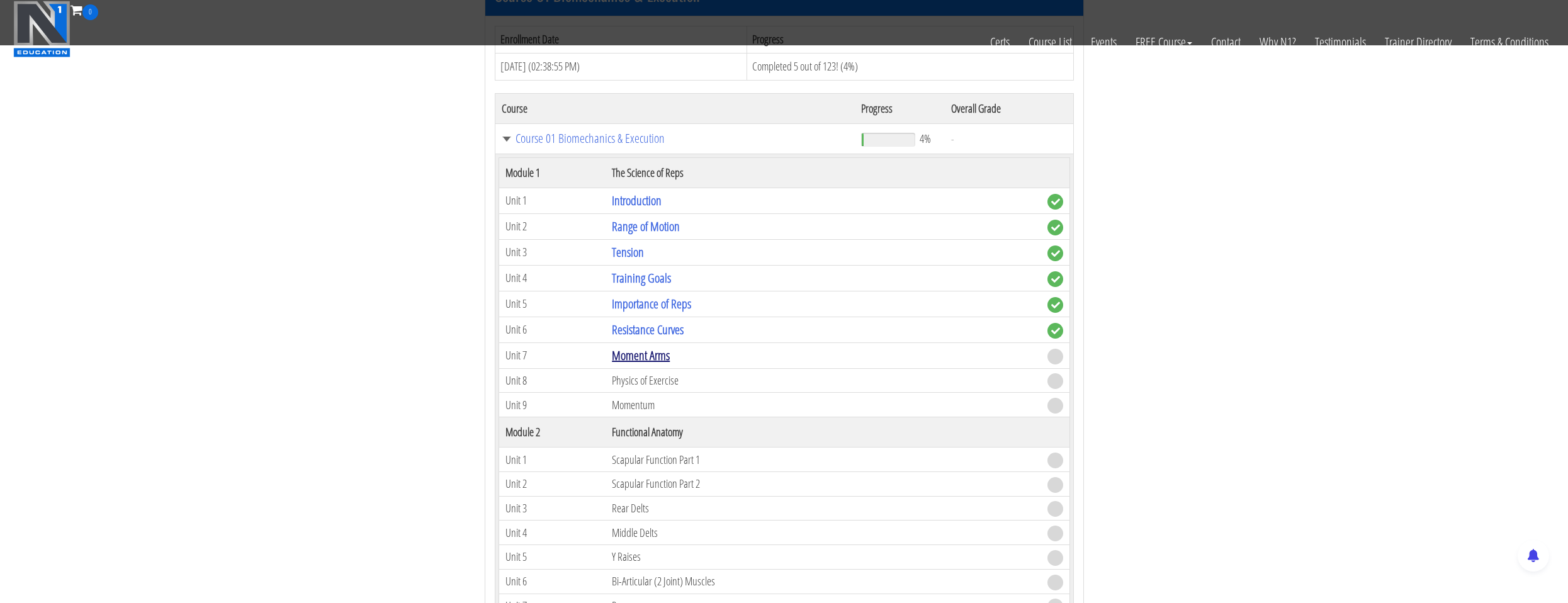
click at [639, 360] on link "Moment Arms" at bounding box center [641, 355] width 58 height 17
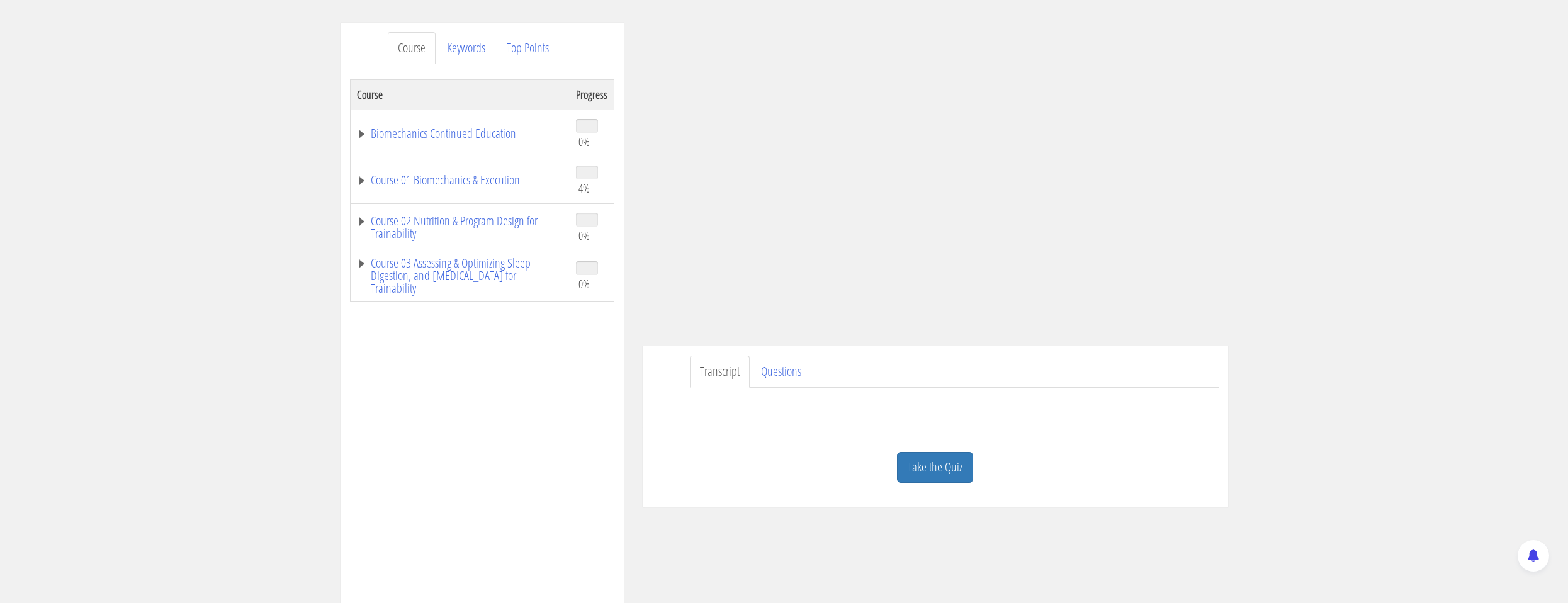
scroll to position [189, 0]
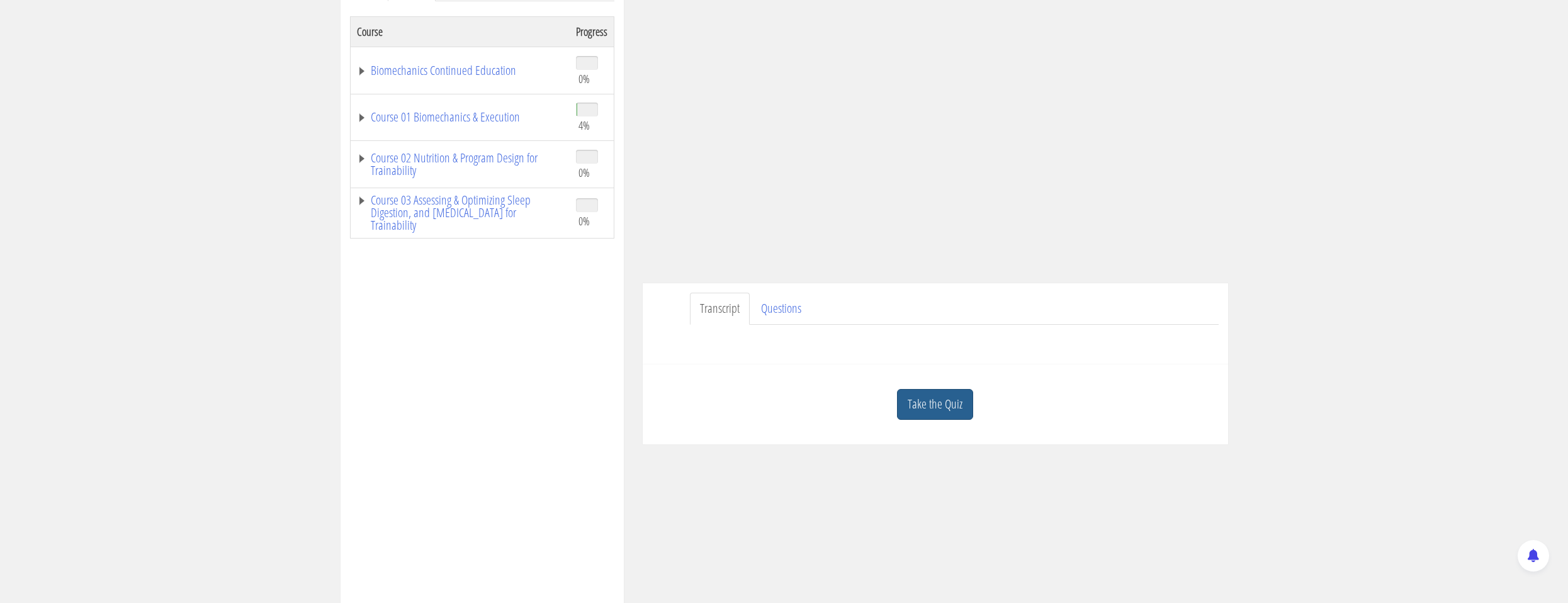
click at [918, 414] on link "Take the Quiz" at bounding box center [935, 404] width 76 height 31
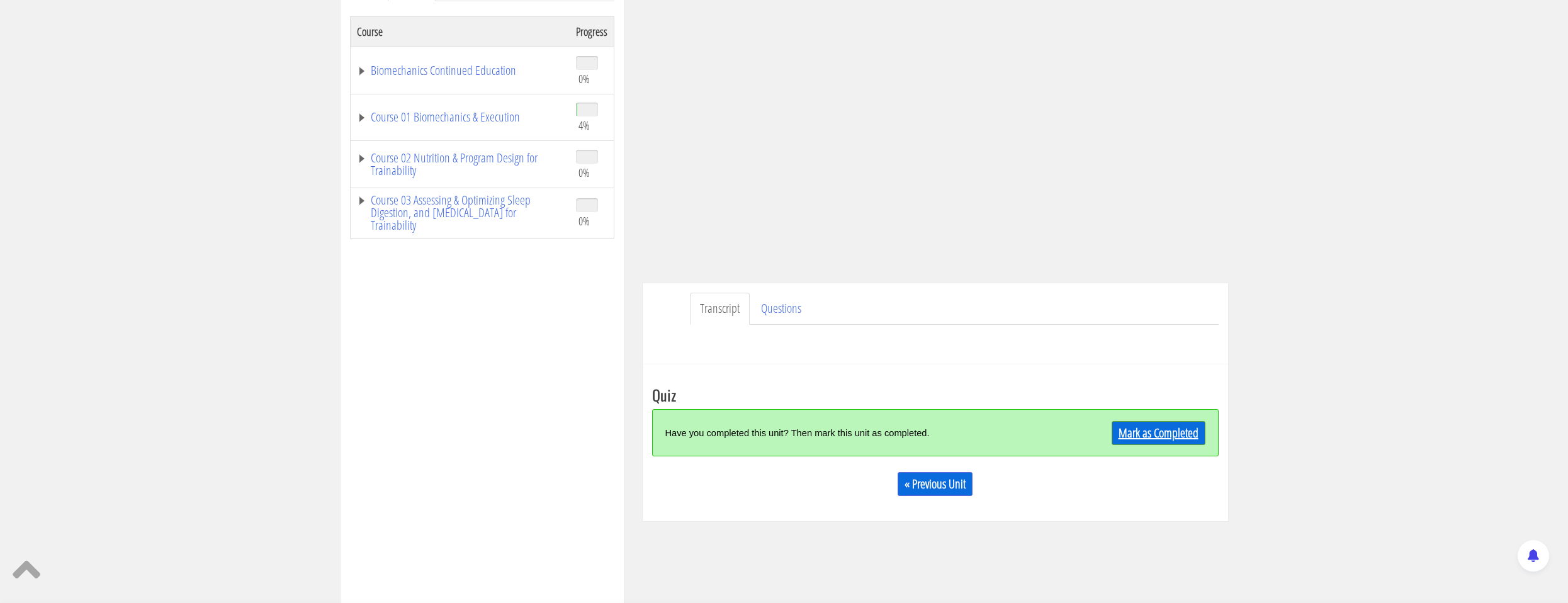
click at [1159, 443] on link "Mark as Completed" at bounding box center [1158, 433] width 94 height 24
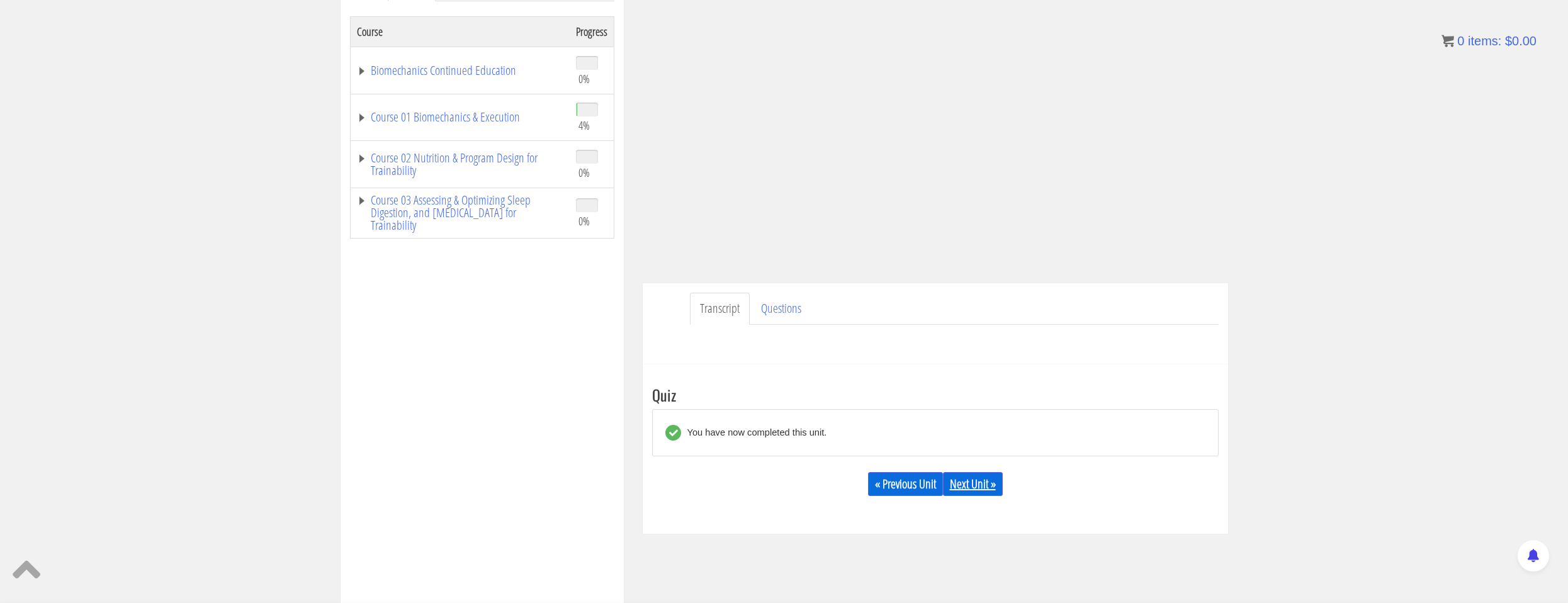
click at [964, 485] on link "Next Unit »" at bounding box center [973, 484] width 60 height 24
click at [465, 123] on link "Course 01 Biomechanics & Execution" at bounding box center [460, 117] width 206 height 13
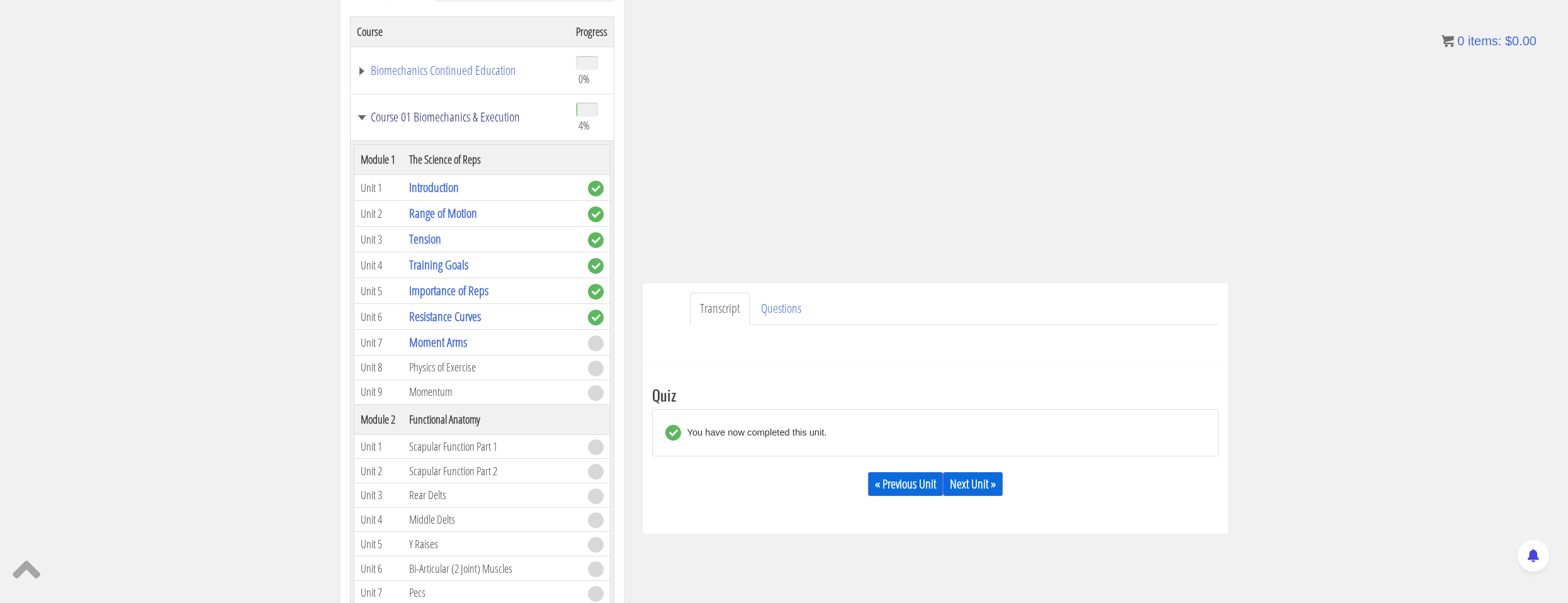
click at [470, 120] on link "Course 01 Biomechanics & Execution" at bounding box center [460, 117] width 206 height 13
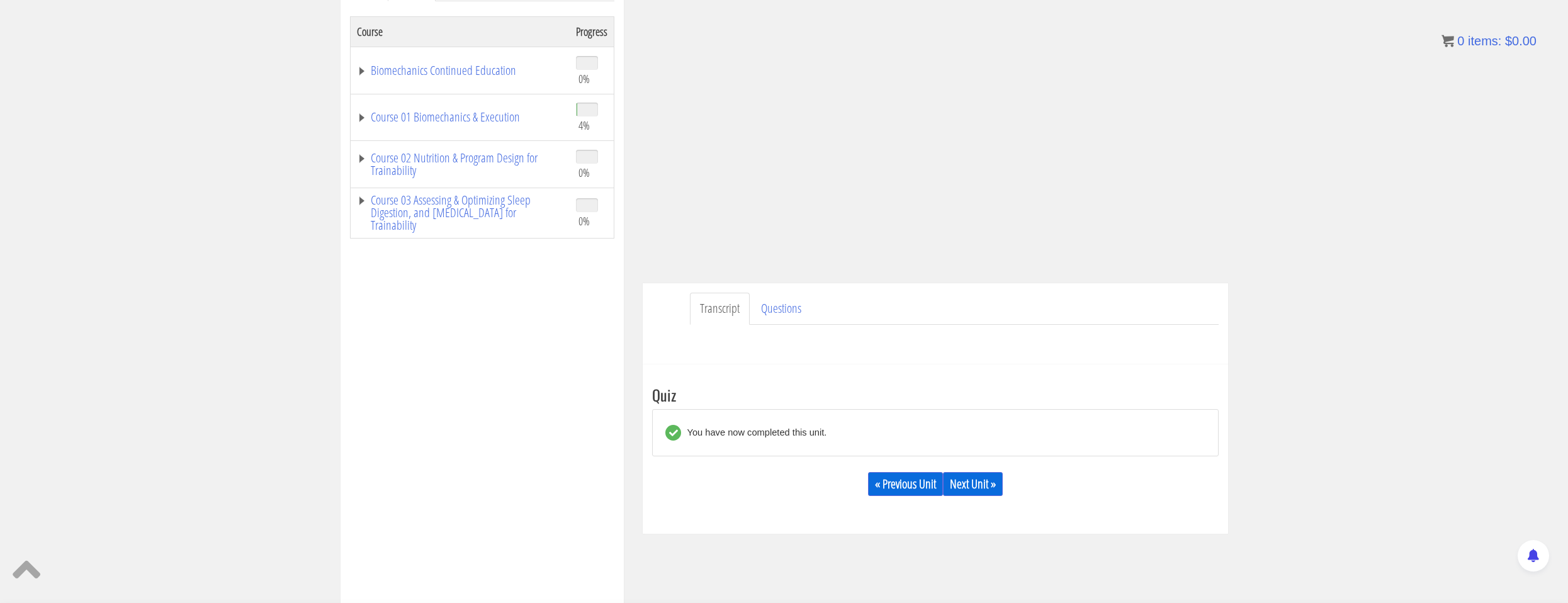
click at [476, 131] on td "Course 01 Biomechanics & Execution" at bounding box center [460, 117] width 220 height 47
click at [478, 121] on link "Course 01 Biomechanics & Execution" at bounding box center [460, 117] width 206 height 13
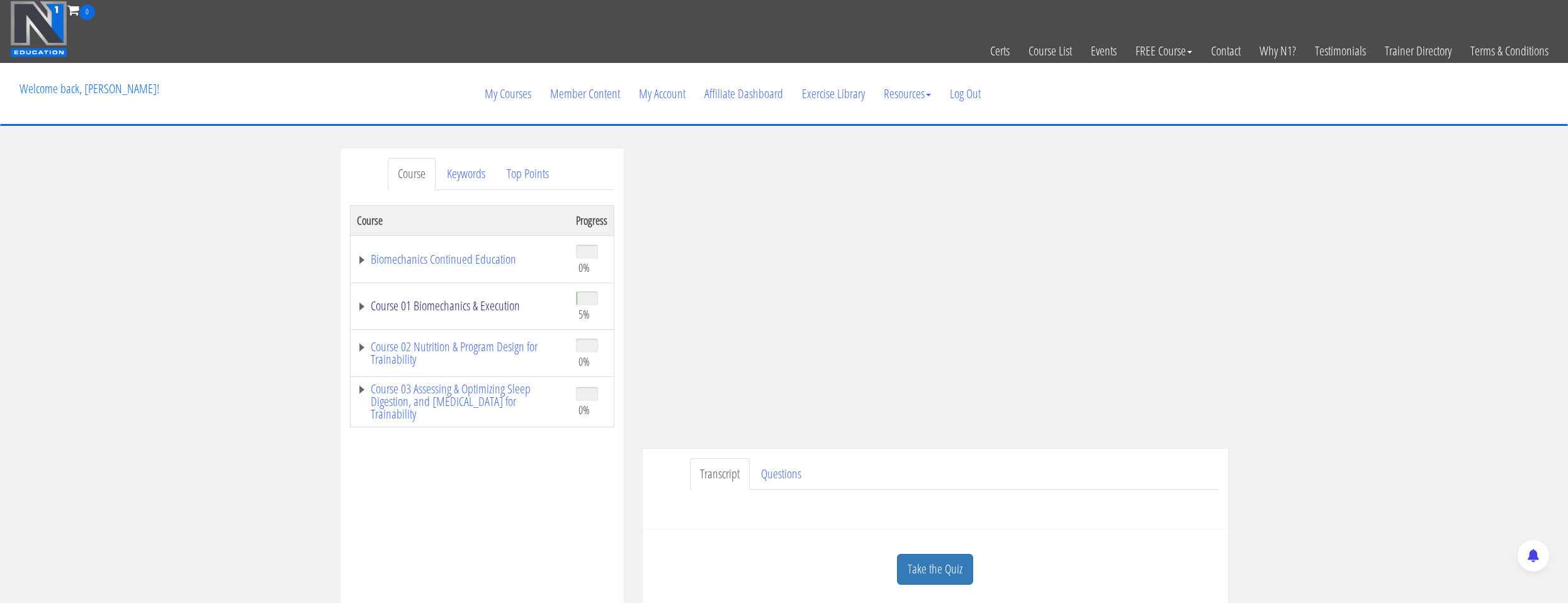
click at [460, 305] on link "Course 01 Biomechanics & Execution" at bounding box center [460, 306] width 206 height 13
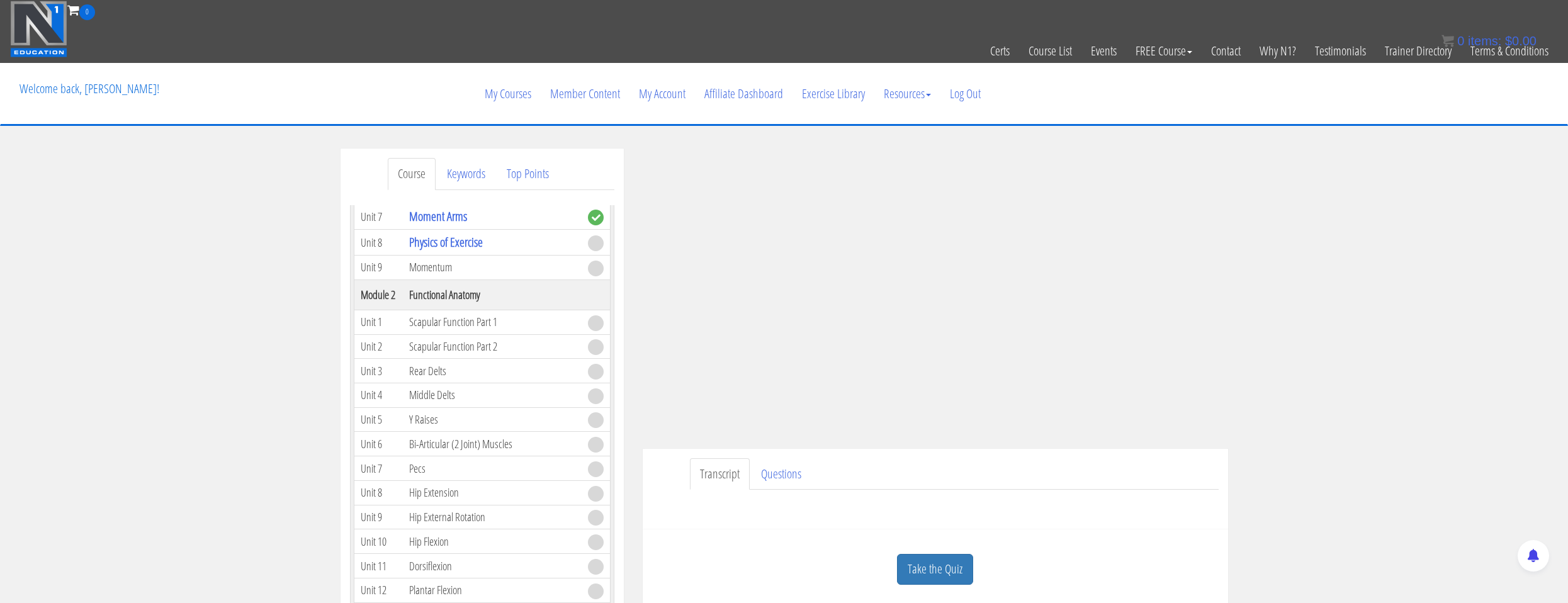
scroll to position [189, 0]
